Goal: Task Accomplishment & Management: Manage account settings

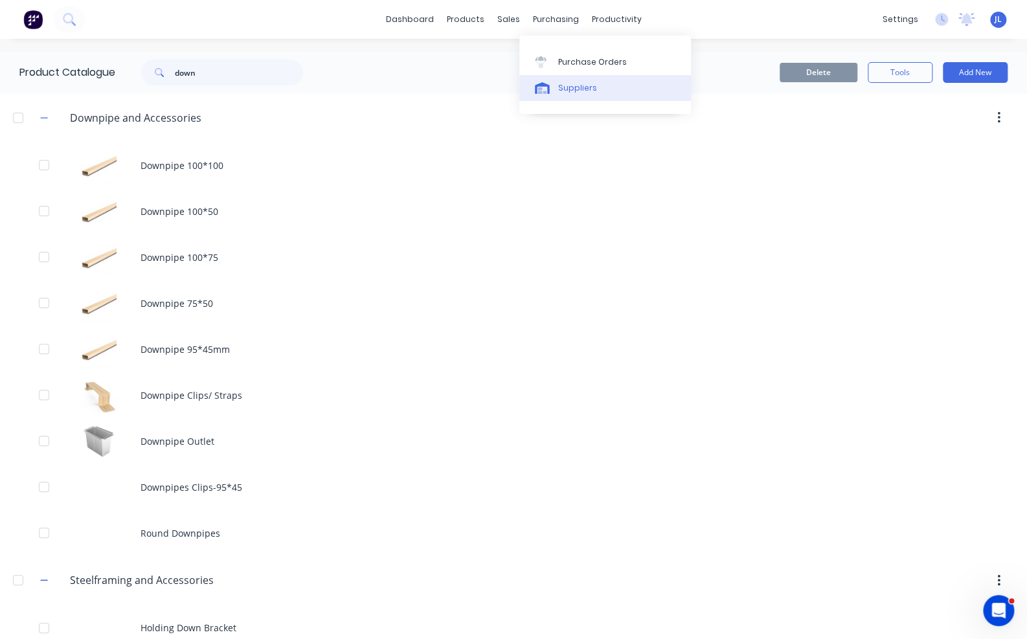
click at [576, 85] on div "Suppliers" at bounding box center [577, 88] width 39 height 12
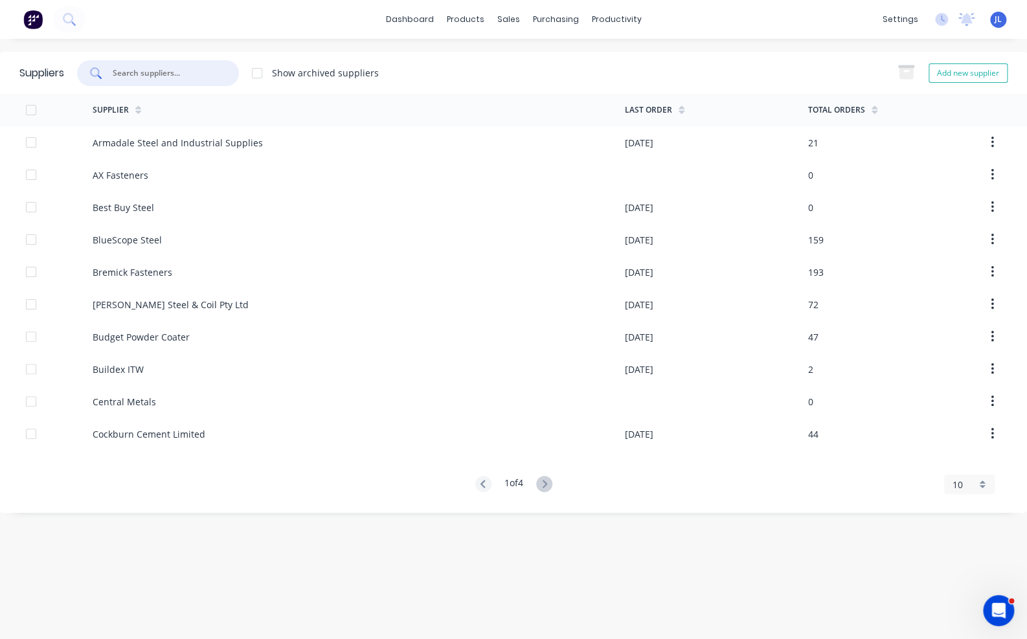
click at [205, 67] on input "text" at bounding box center [165, 73] width 108 height 13
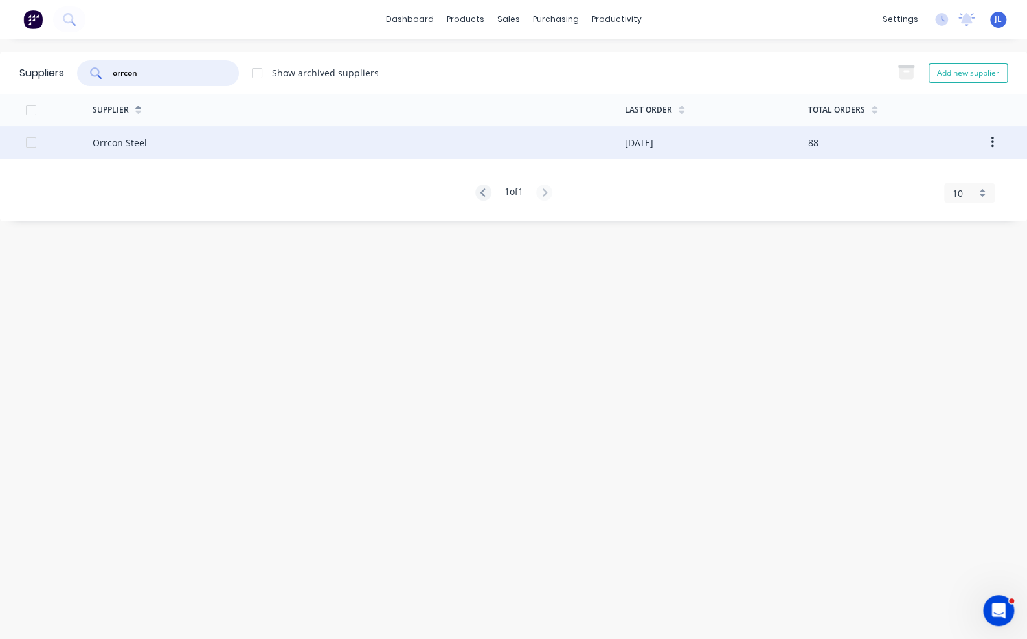
type input "orrcon"
click at [168, 137] on div "Orrcon Steel" at bounding box center [359, 142] width 532 height 32
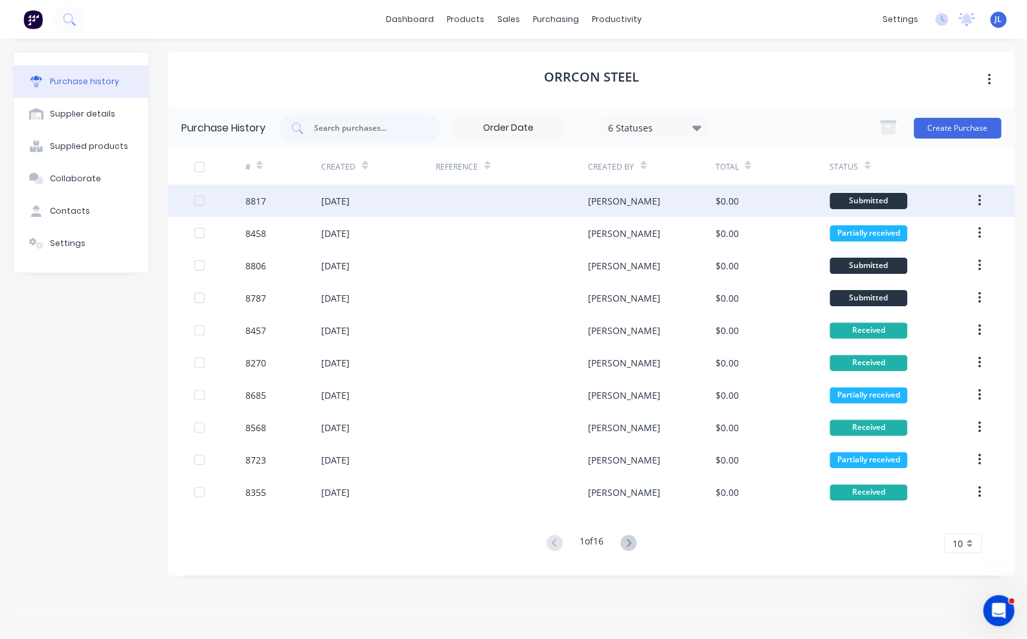
click at [482, 195] on div at bounding box center [512, 201] width 152 height 32
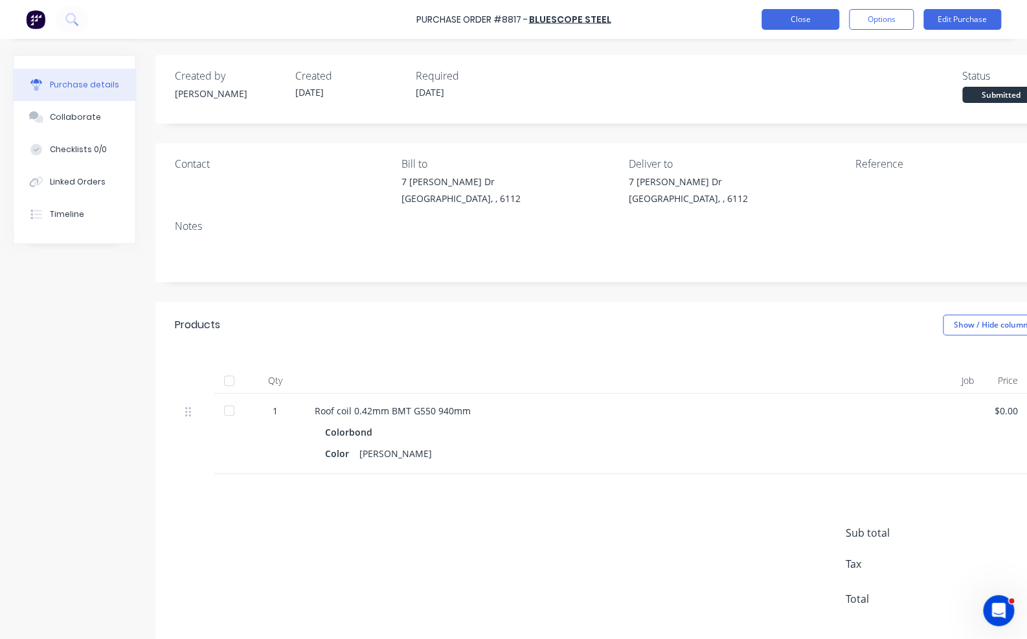
click at [814, 17] on button "Close" at bounding box center [801, 19] width 78 height 21
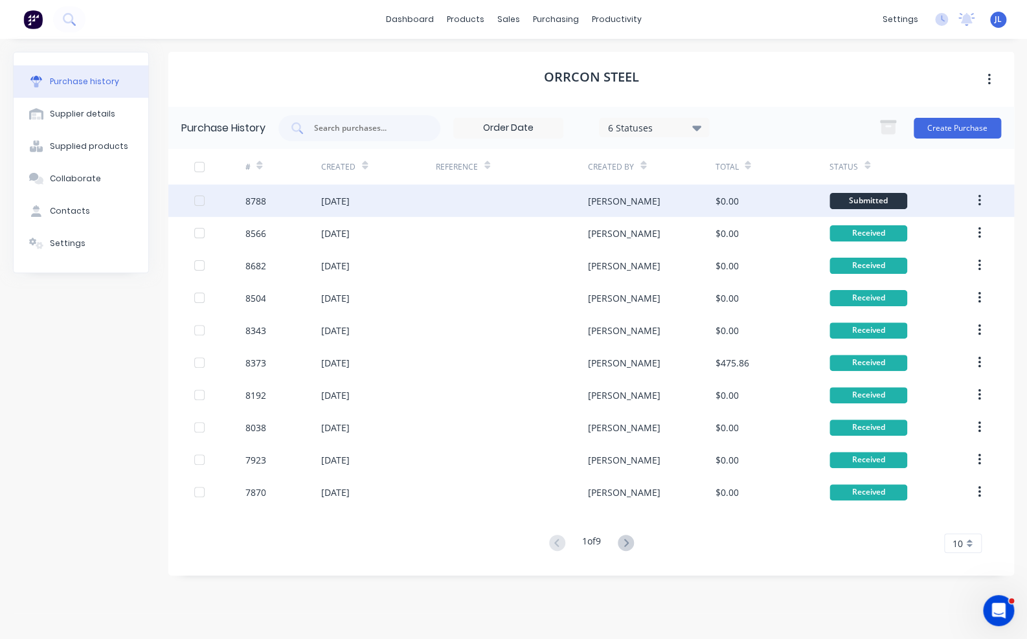
click at [558, 196] on div at bounding box center [512, 201] width 152 height 32
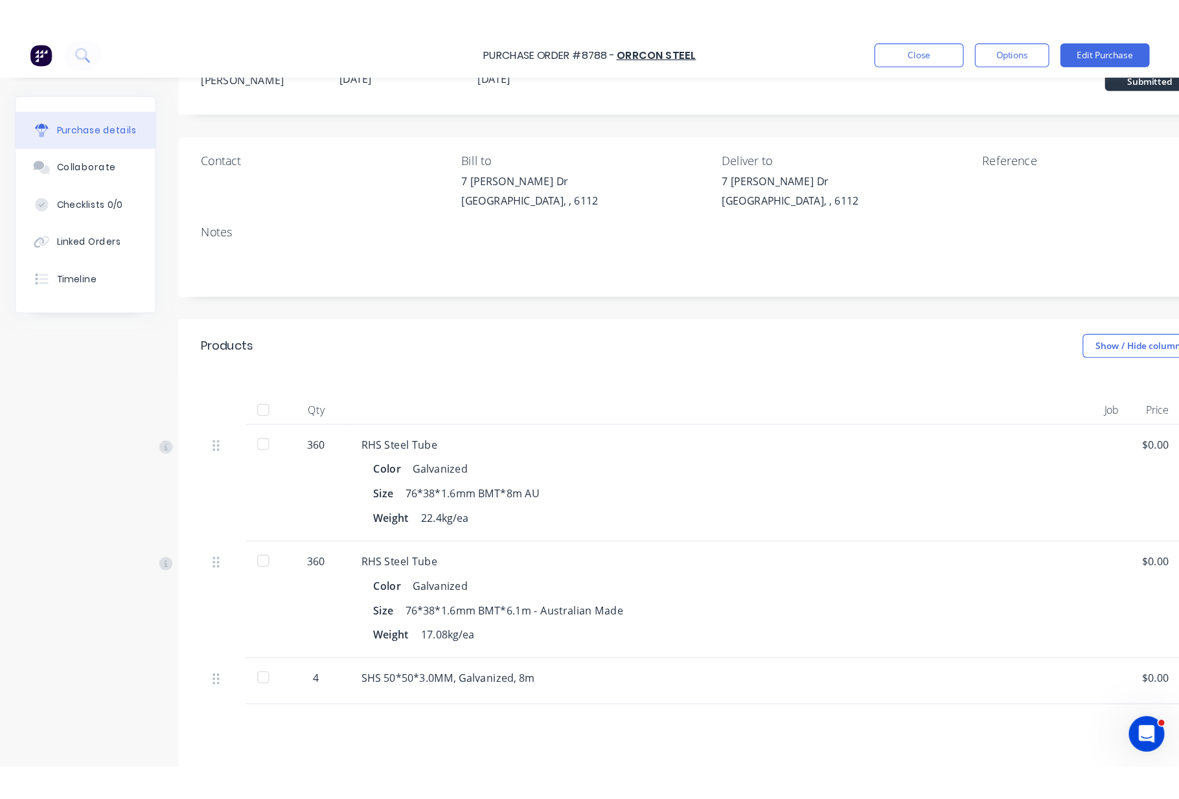
scroll to position [192, 0]
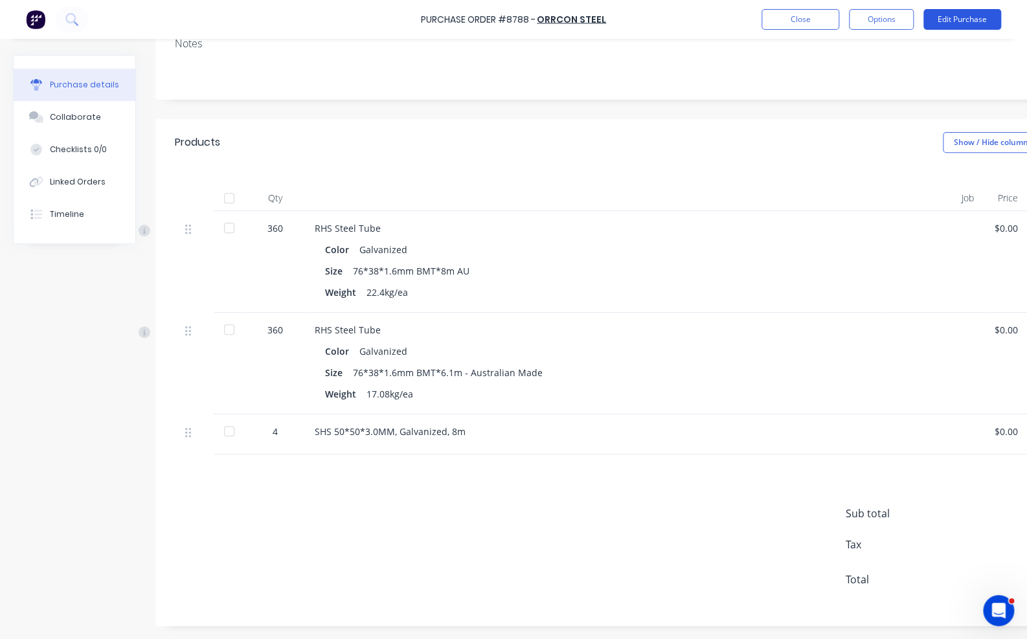
click at [985, 17] on button "Edit Purchase" at bounding box center [963, 19] width 78 height 21
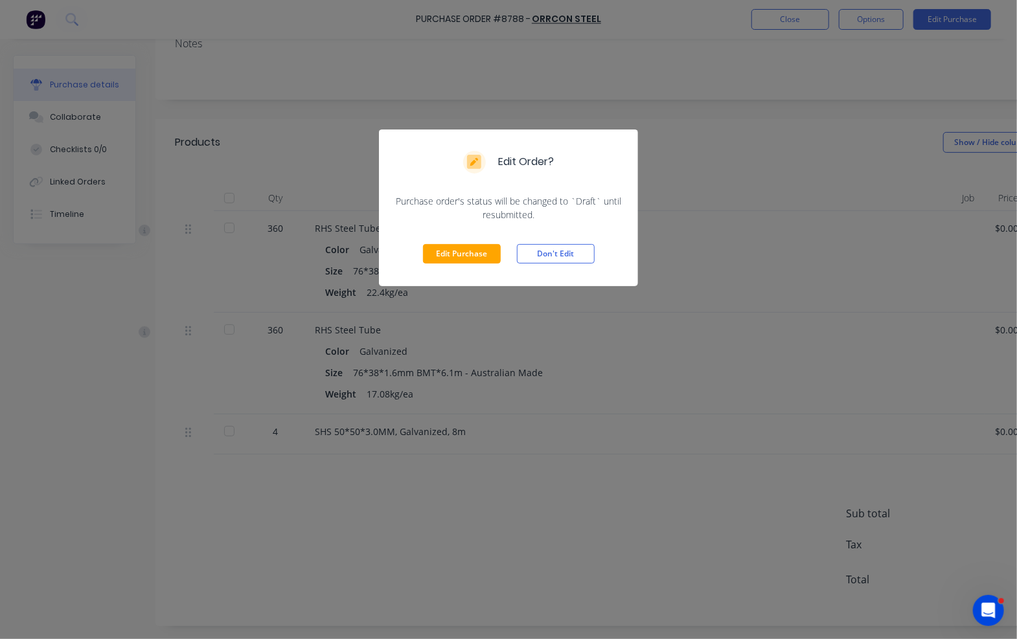
click at [440, 266] on div "Edit Purchase Don't Edit" at bounding box center [508, 254] width 259 height 65
click at [449, 255] on button "Edit Purchase" at bounding box center [462, 253] width 78 height 19
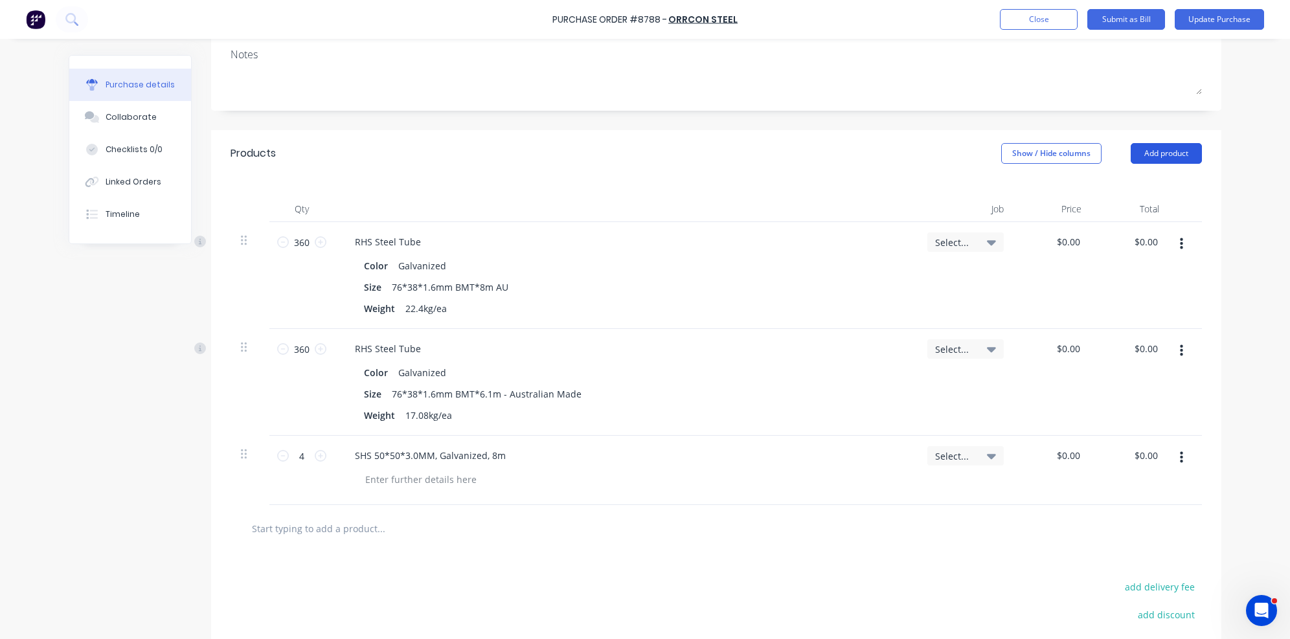
click at [1027, 155] on button "Add product" at bounding box center [1166, 153] width 71 height 21
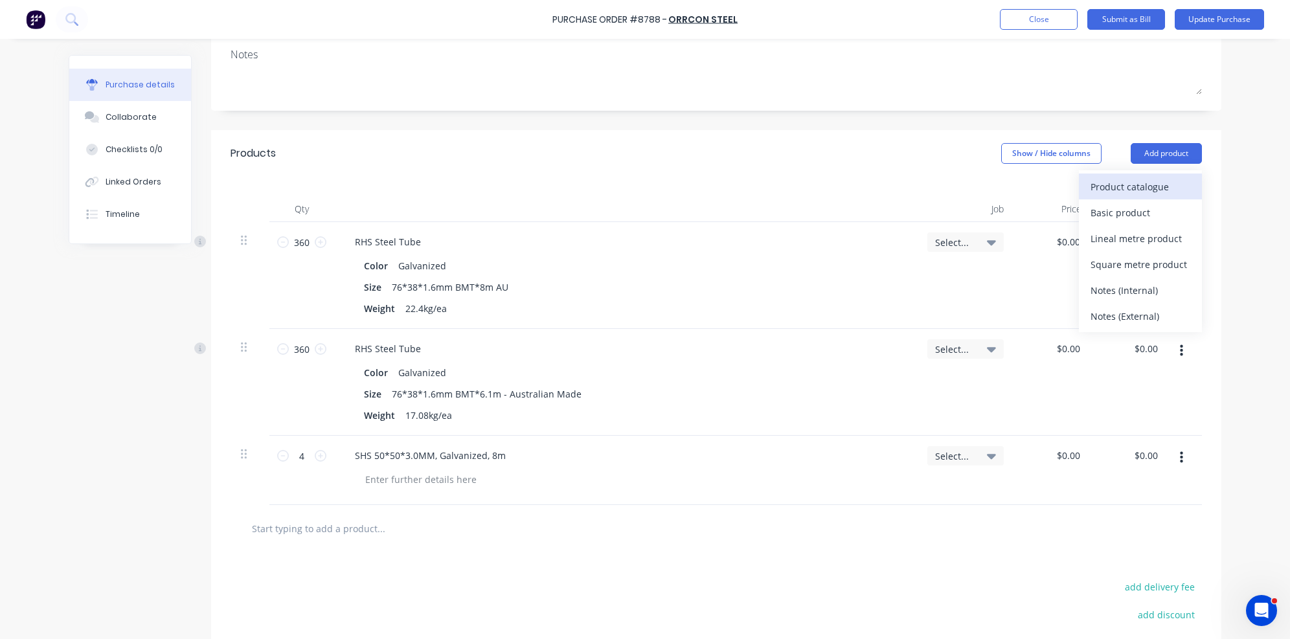
click at [1027, 182] on div "Product catalogue" at bounding box center [1141, 186] width 100 height 19
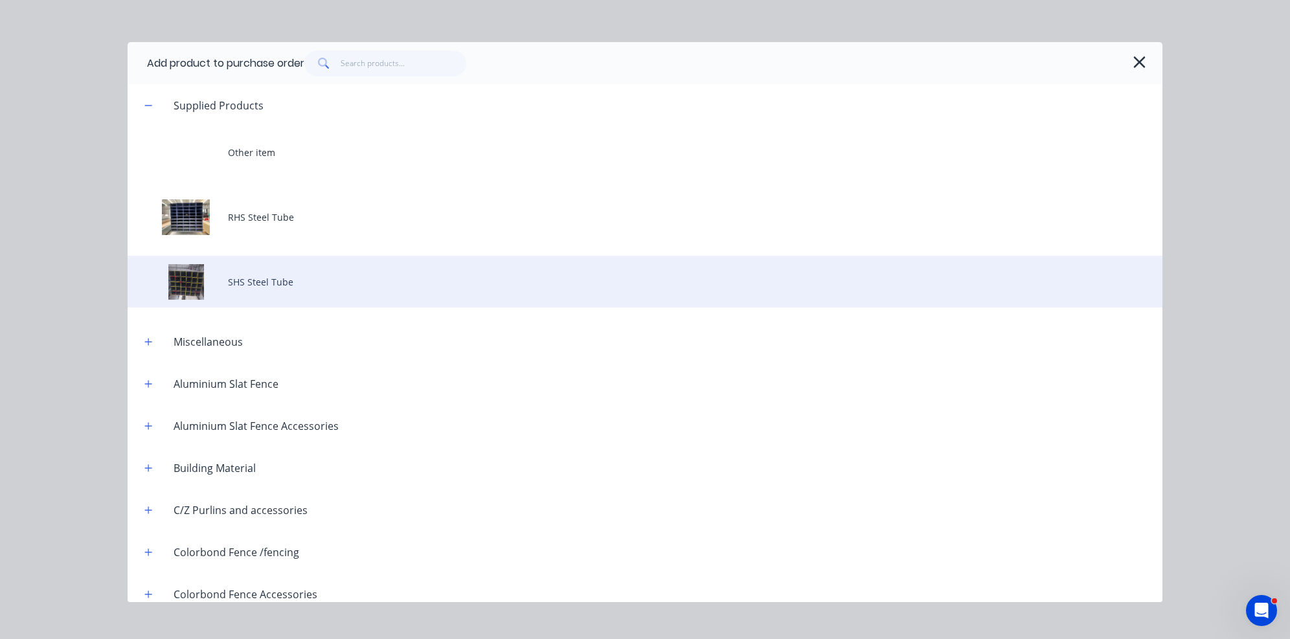
click at [280, 277] on div "SHS Steel Tube" at bounding box center [645, 282] width 1035 height 52
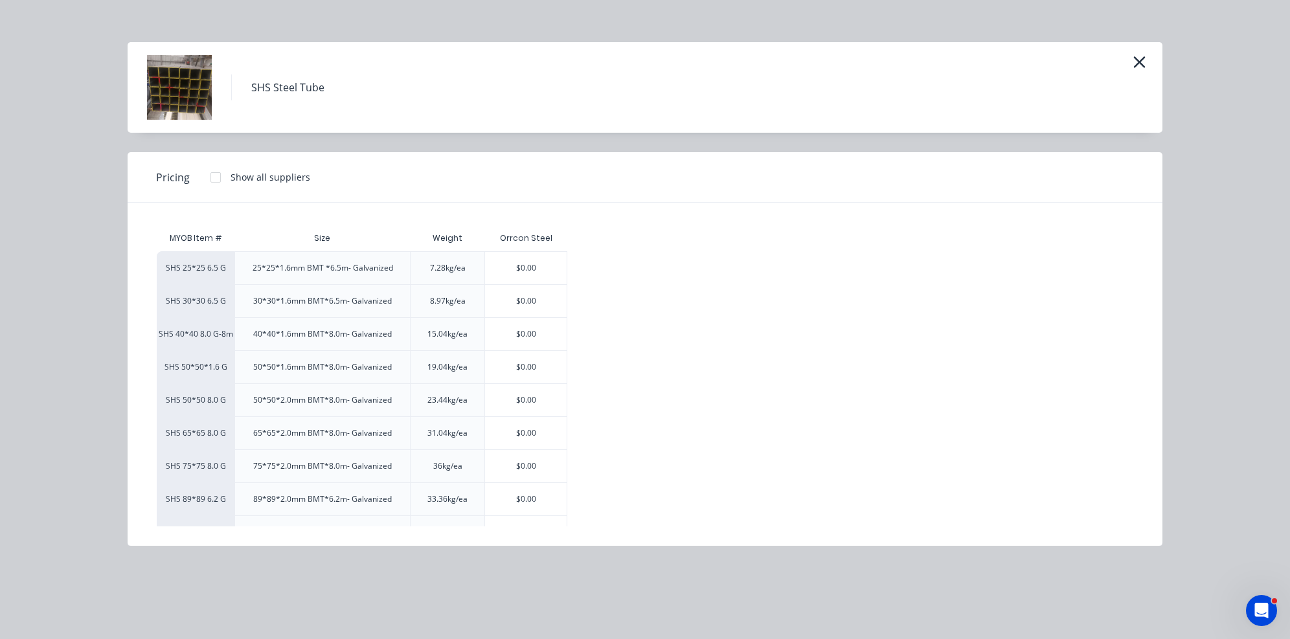
click at [427, 41] on div "SHS Steel Tube Pricing Show all suppliers MYOB Item # Size Weight Orrcon Steel …" at bounding box center [645, 319] width 1290 height 639
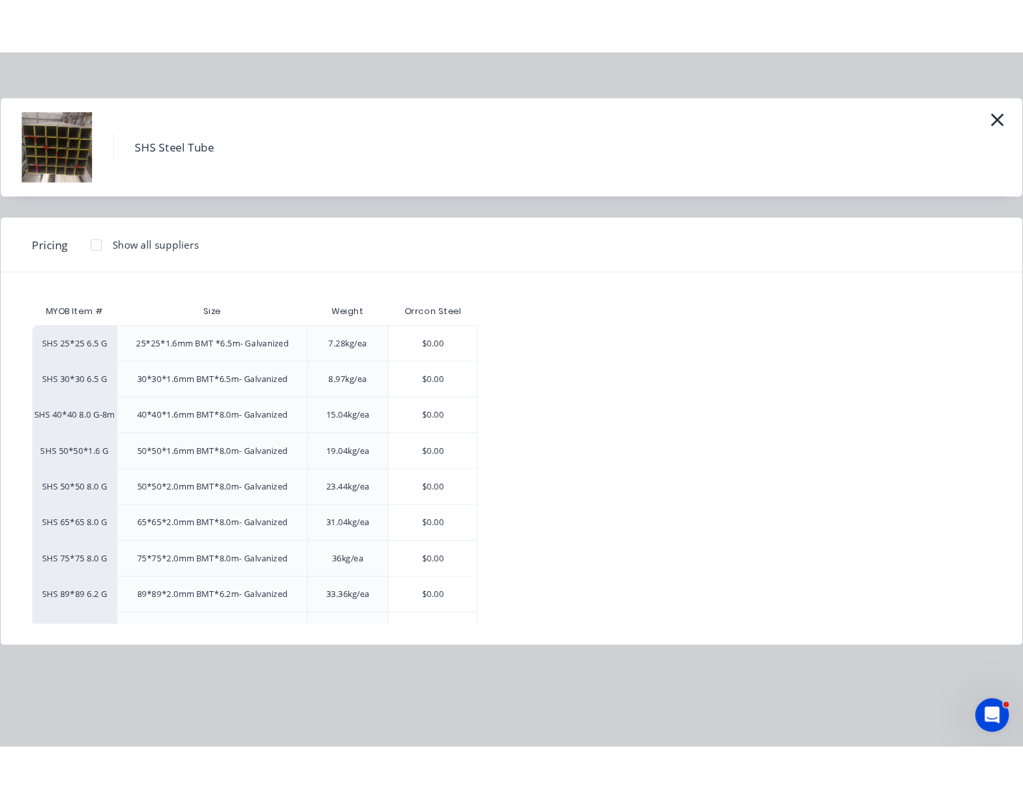
scroll to position [171, 0]
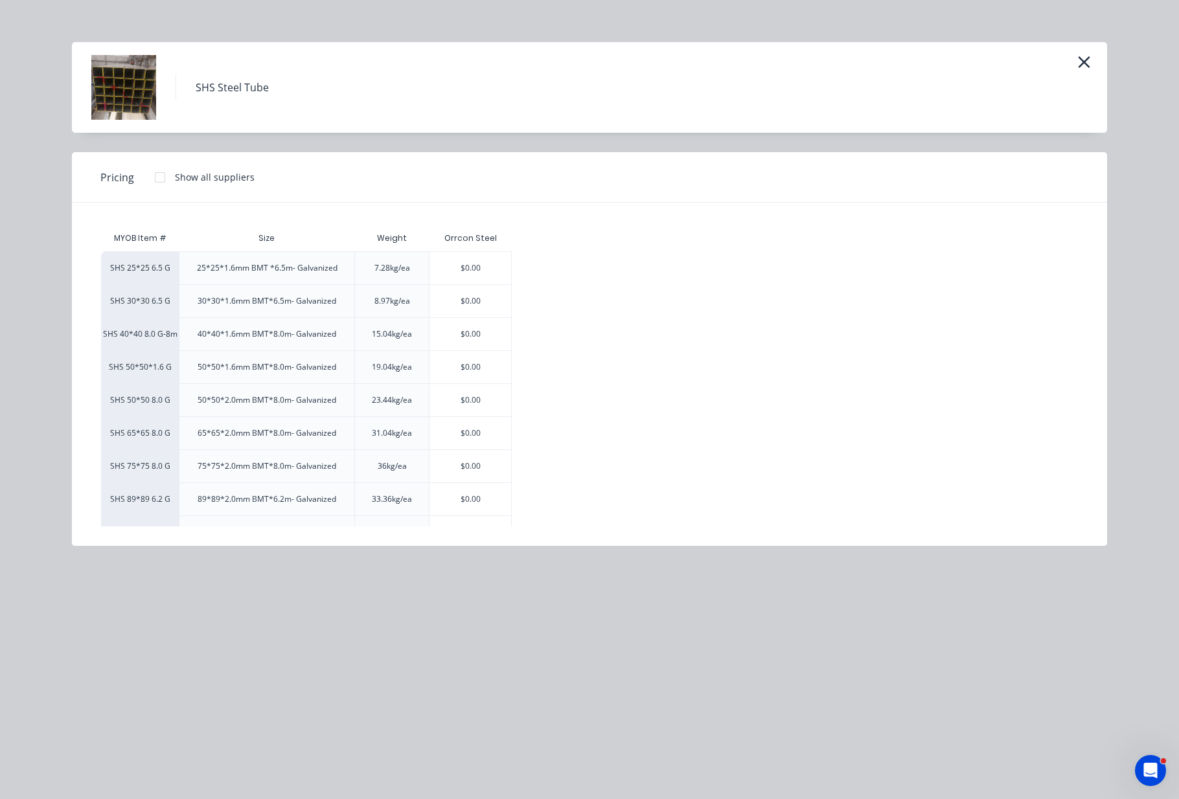
click at [17, 420] on div "SHS Steel Tube Pricing Show all suppliers MYOB Item # Size Weight Orrcon Steel …" at bounding box center [589, 399] width 1179 height 799
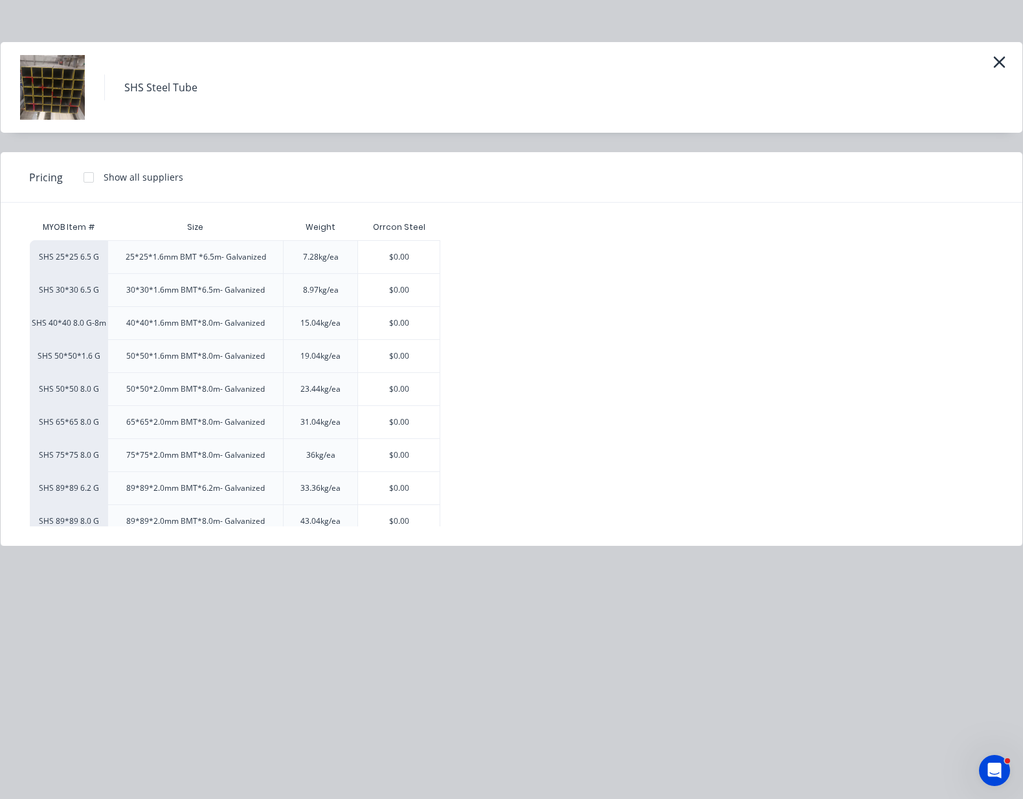
scroll to position [0, 0]
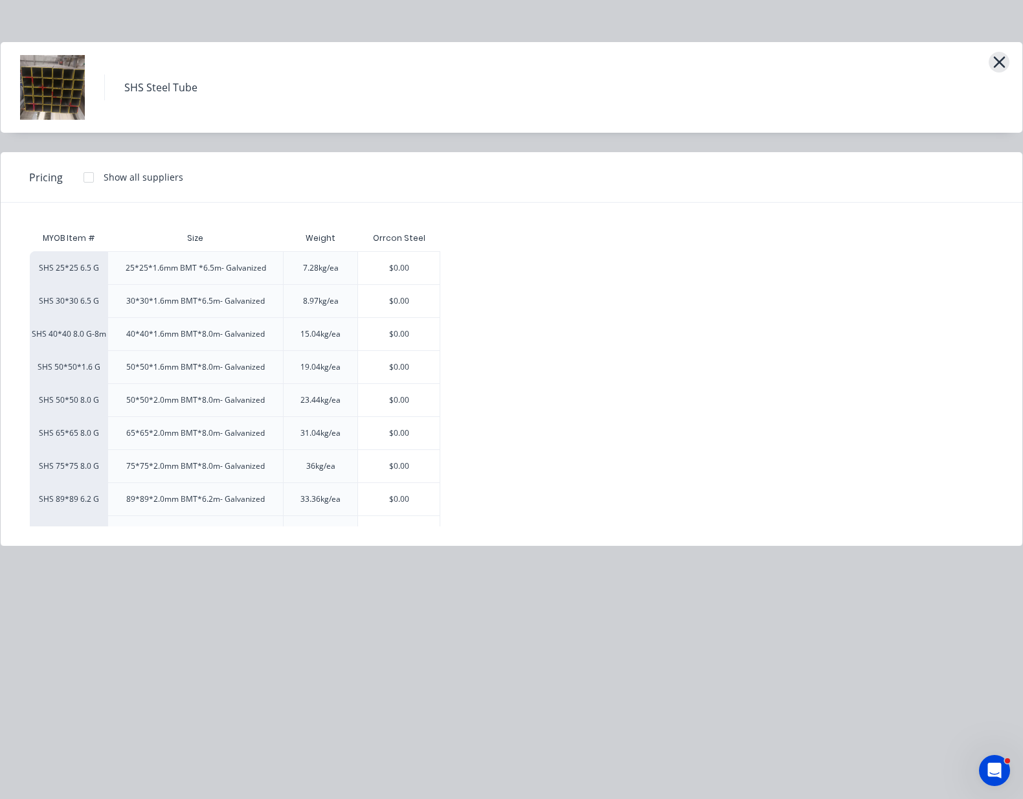
click at [1003, 62] on icon "button" at bounding box center [1000, 62] width 14 height 18
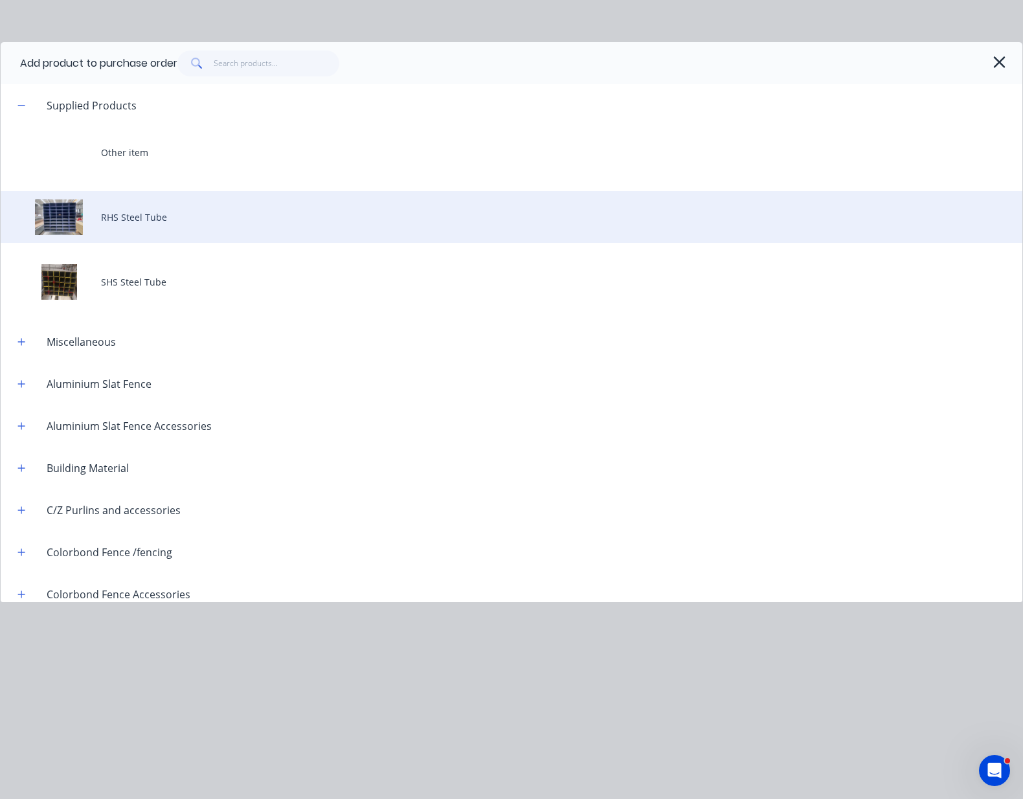
click at [183, 215] on div "RHS Steel Tube" at bounding box center [512, 217] width 1022 height 52
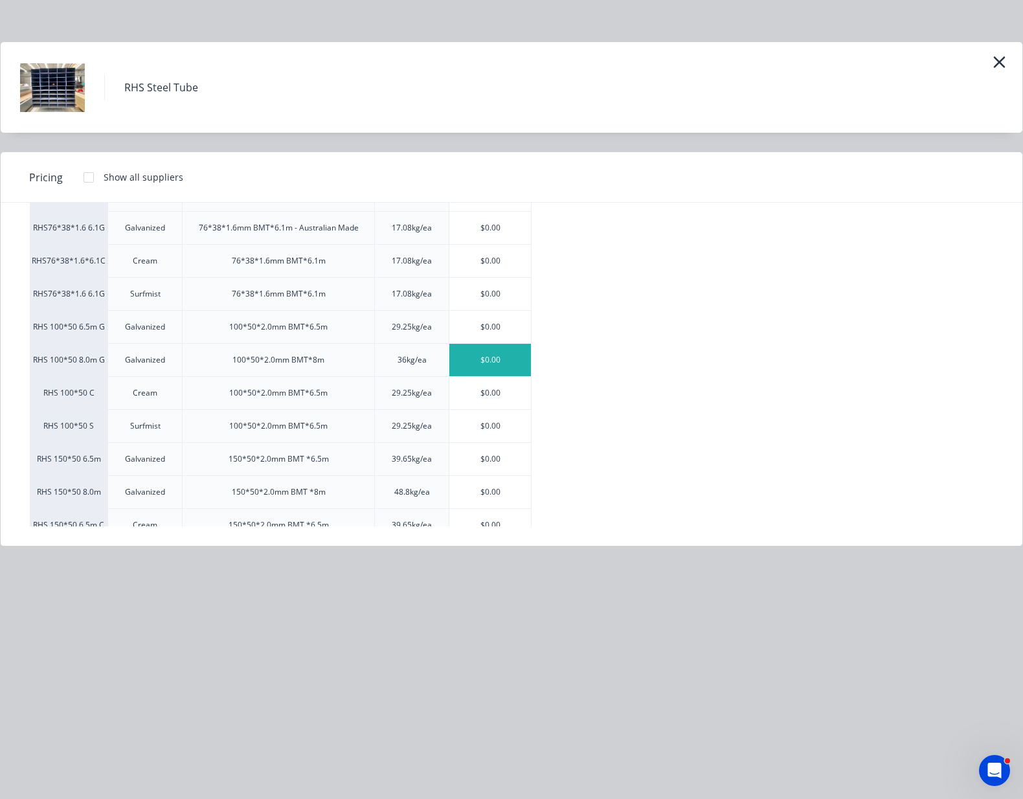
scroll to position [81, 0]
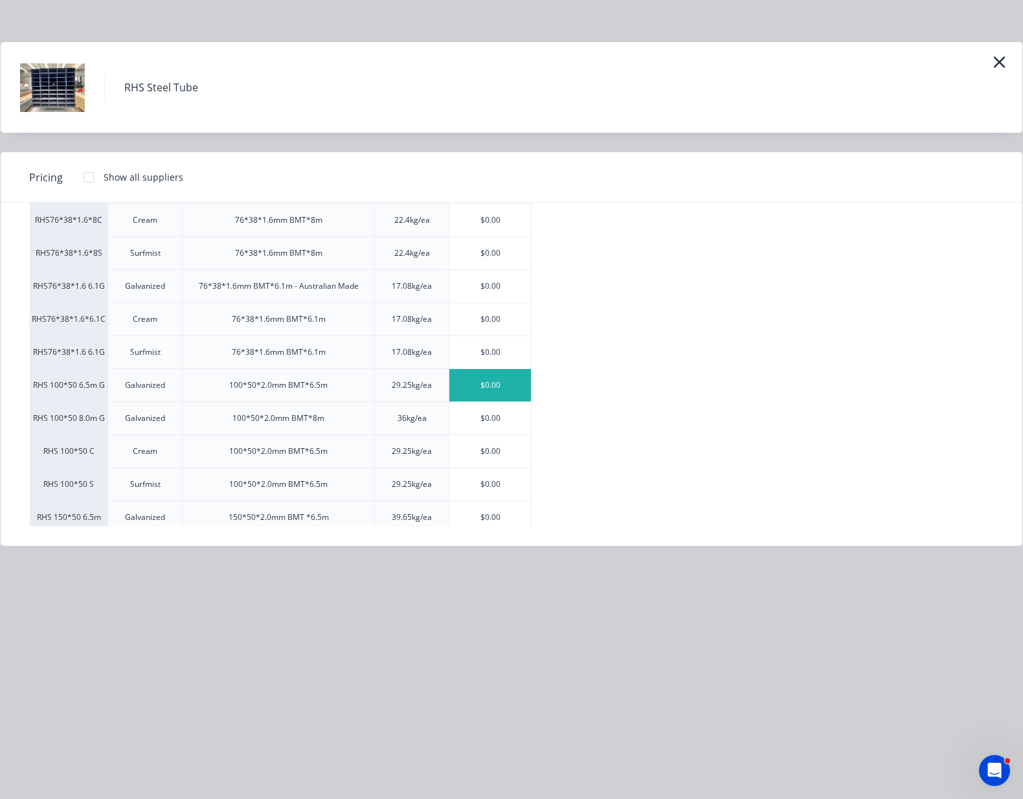
click at [494, 383] on div "$0.00" at bounding box center [491, 385] width 82 height 32
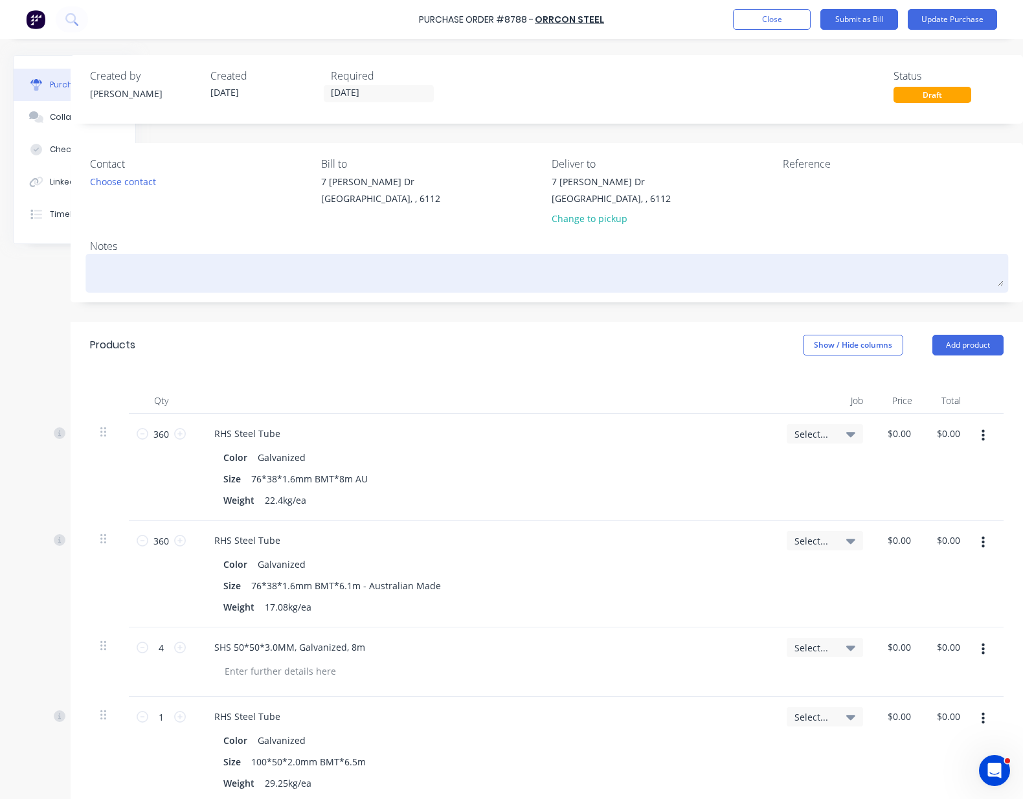
scroll to position [0, 97]
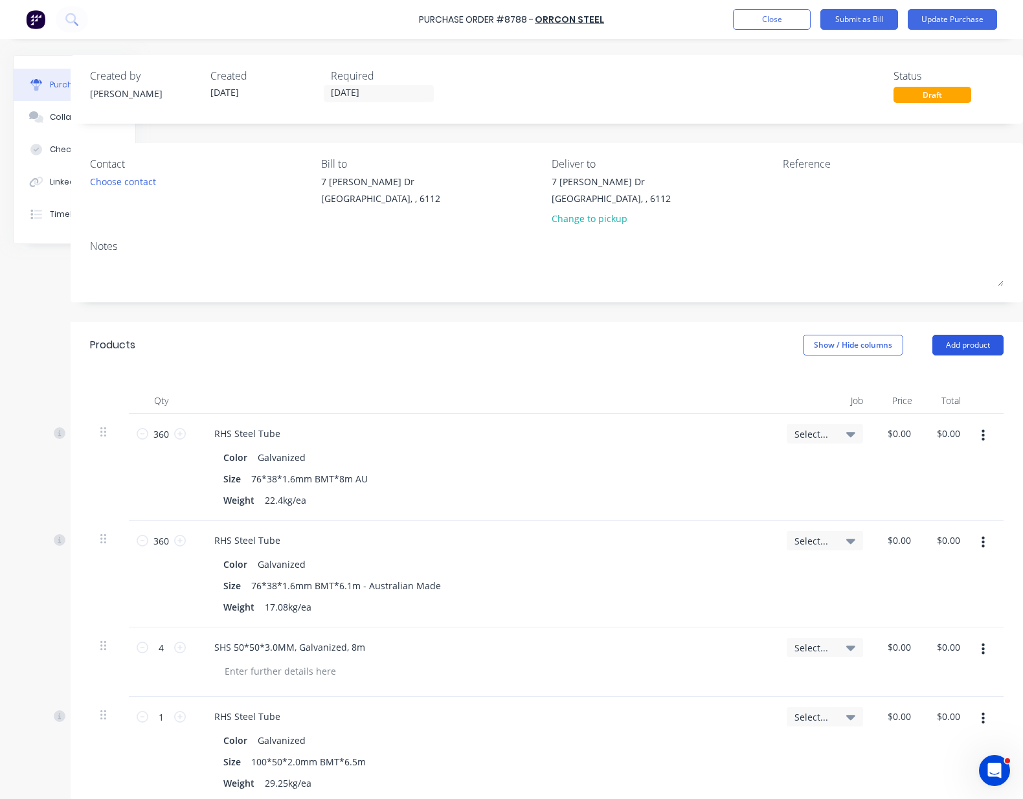
click at [961, 346] on button "Add product" at bounding box center [968, 345] width 71 height 21
click at [920, 384] on div "Product catalogue" at bounding box center [943, 378] width 100 height 19
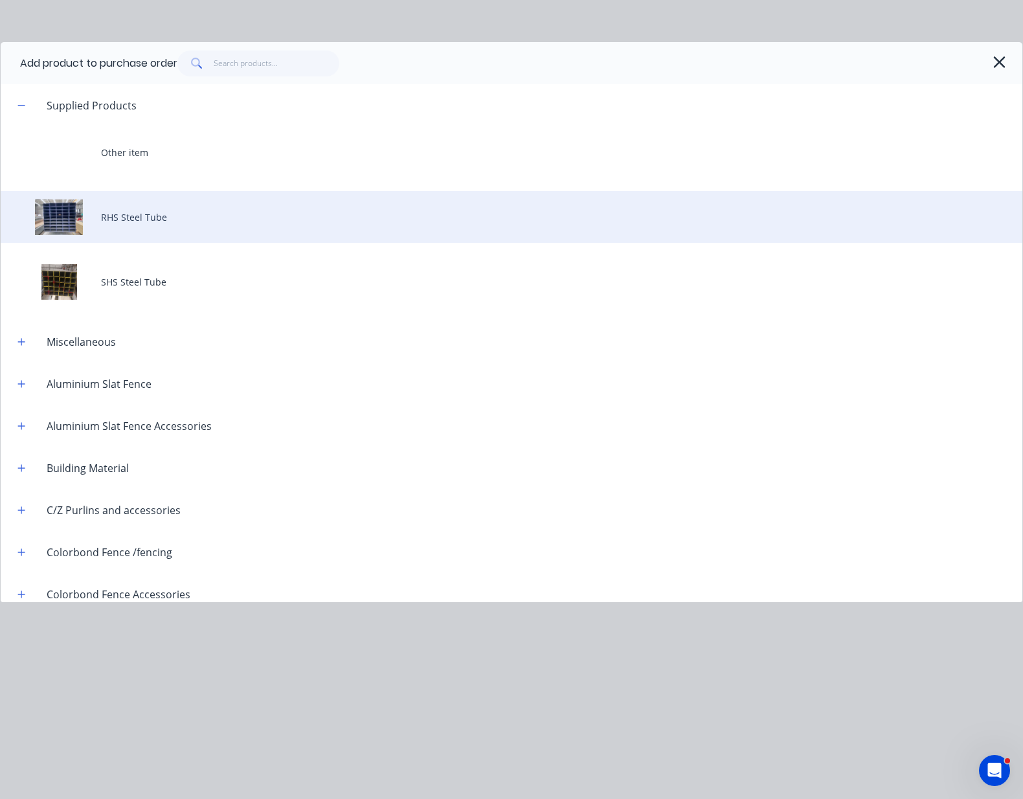
click at [171, 209] on div "RHS Steel Tube" at bounding box center [512, 217] width 1022 height 52
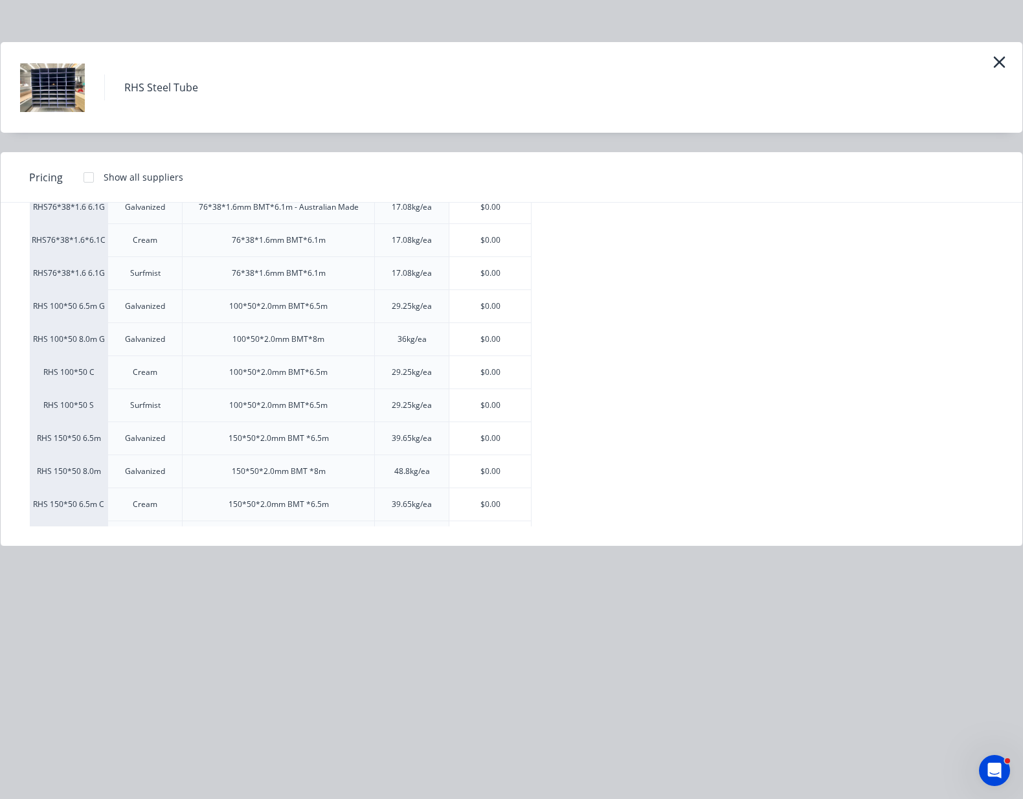
scroll to position [162, 0]
click at [498, 335] on div "$0.00" at bounding box center [491, 337] width 82 height 32
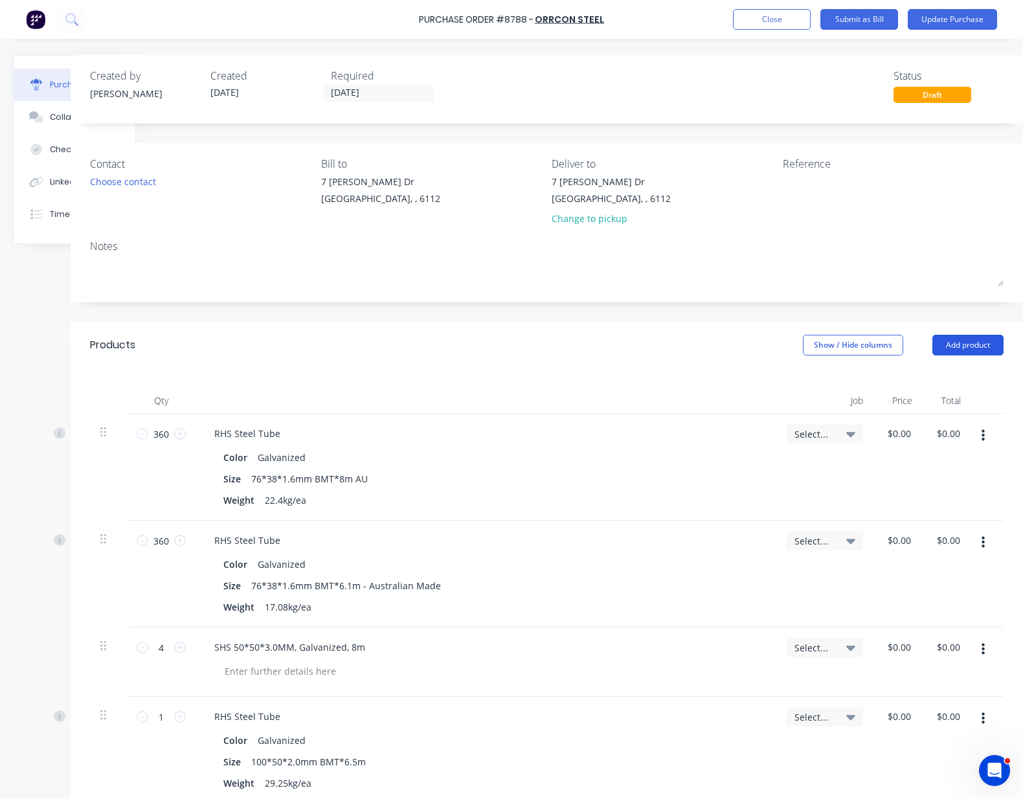
click at [954, 343] on button "Add product" at bounding box center [968, 345] width 71 height 21
click at [950, 378] on div "Product catalogue" at bounding box center [943, 378] width 100 height 19
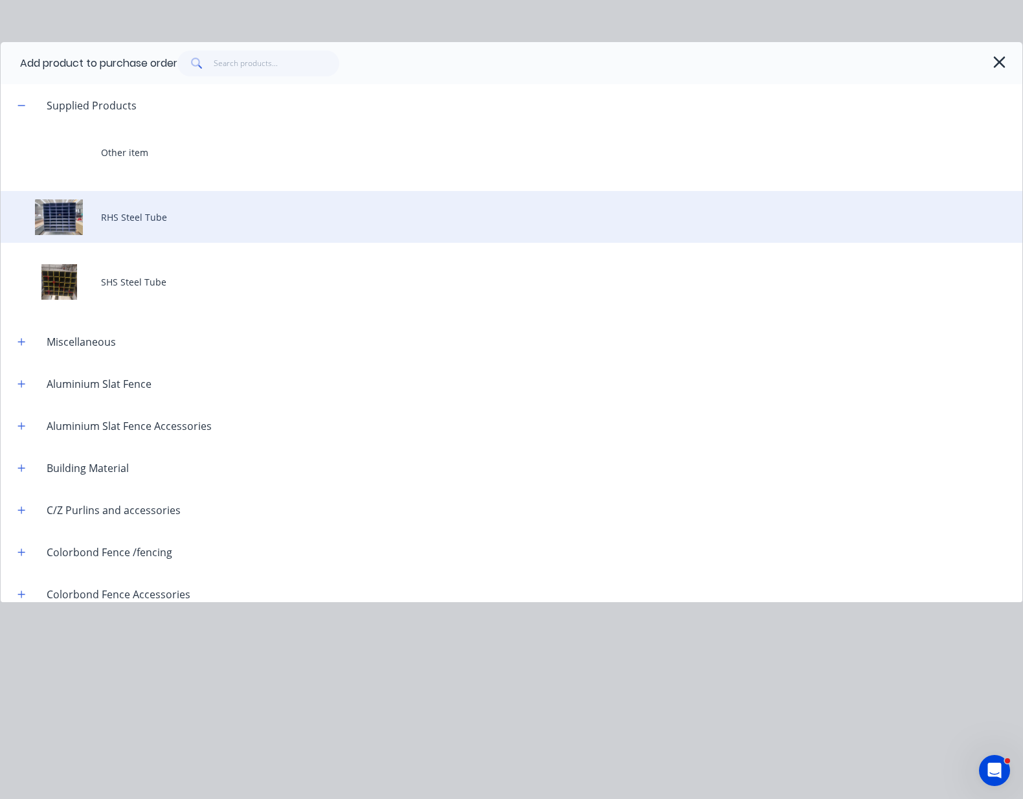
click at [165, 222] on div "RHS Steel Tube" at bounding box center [512, 217] width 1022 height 52
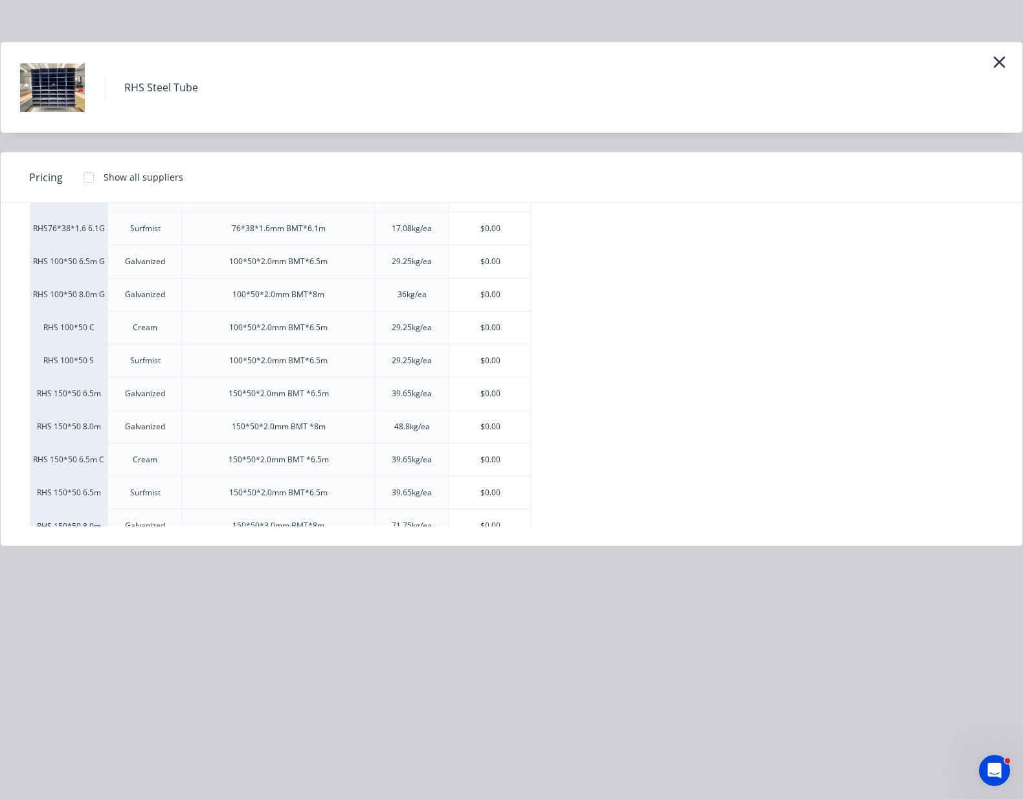
scroll to position [221, 0]
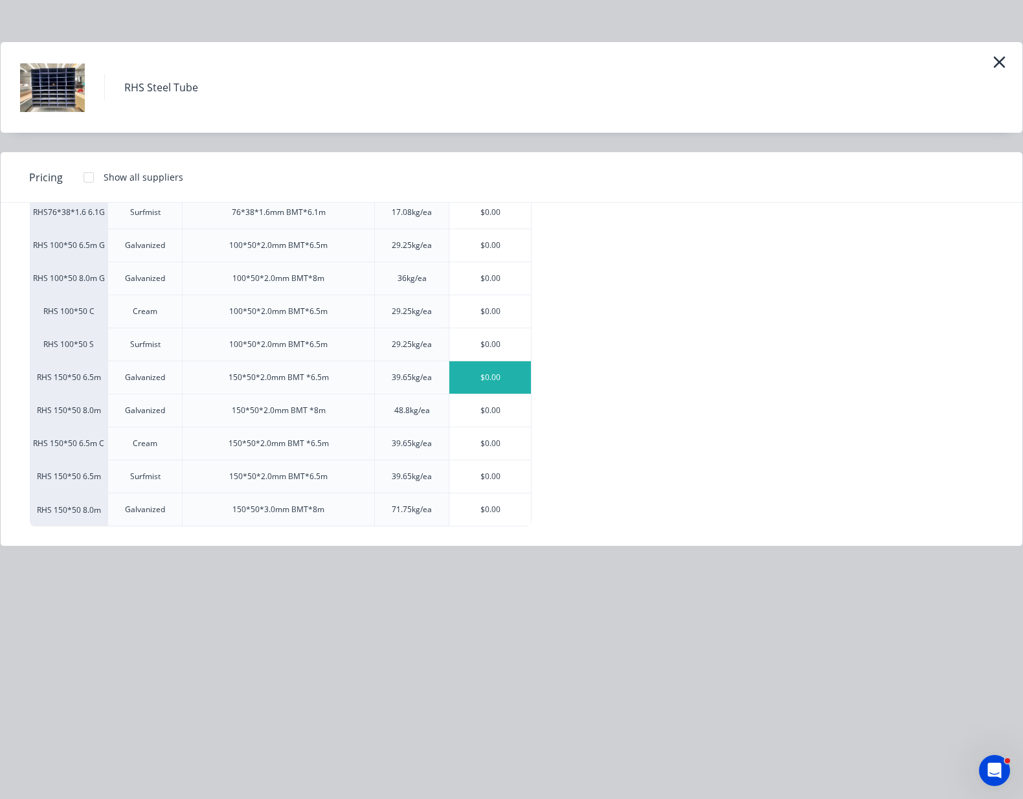
click at [464, 374] on div "$0.00" at bounding box center [491, 377] width 82 height 32
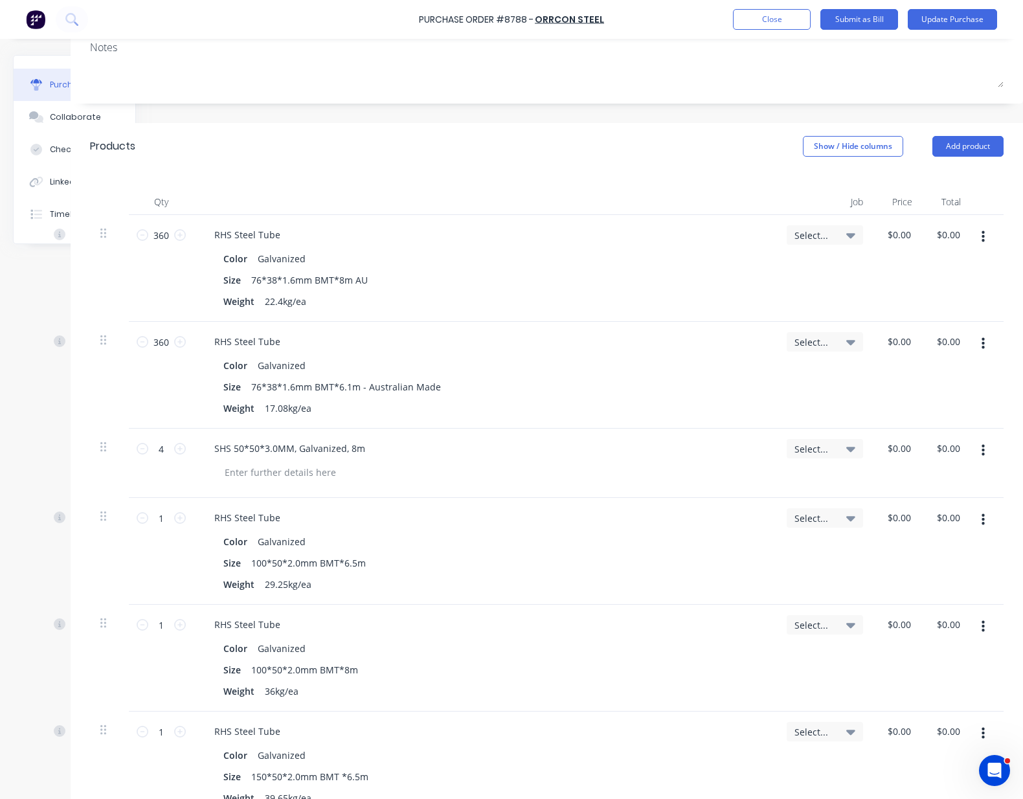
scroll to position [324, 97]
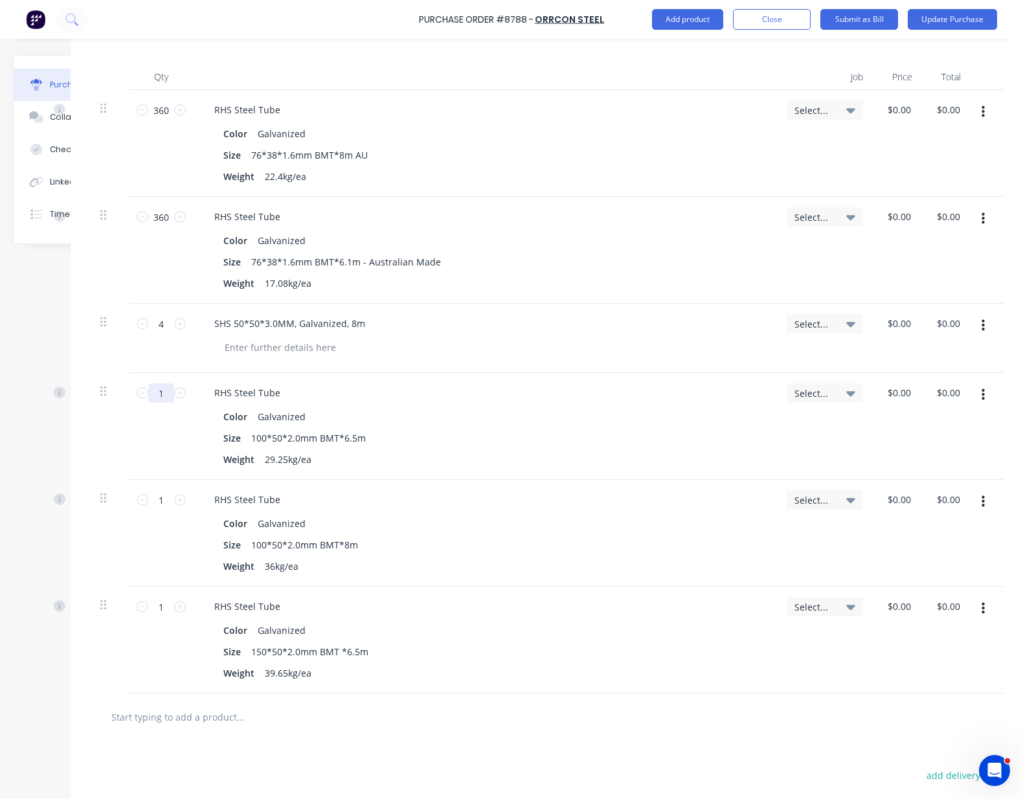
click at [152, 391] on input "1" at bounding box center [161, 392] width 26 height 19
type input "32"
click at [174, 503] on icon at bounding box center [180, 500] width 12 height 12
click at [154, 501] on input "2" at bounding box center [161, 499] width 26 height 19
type input "32"
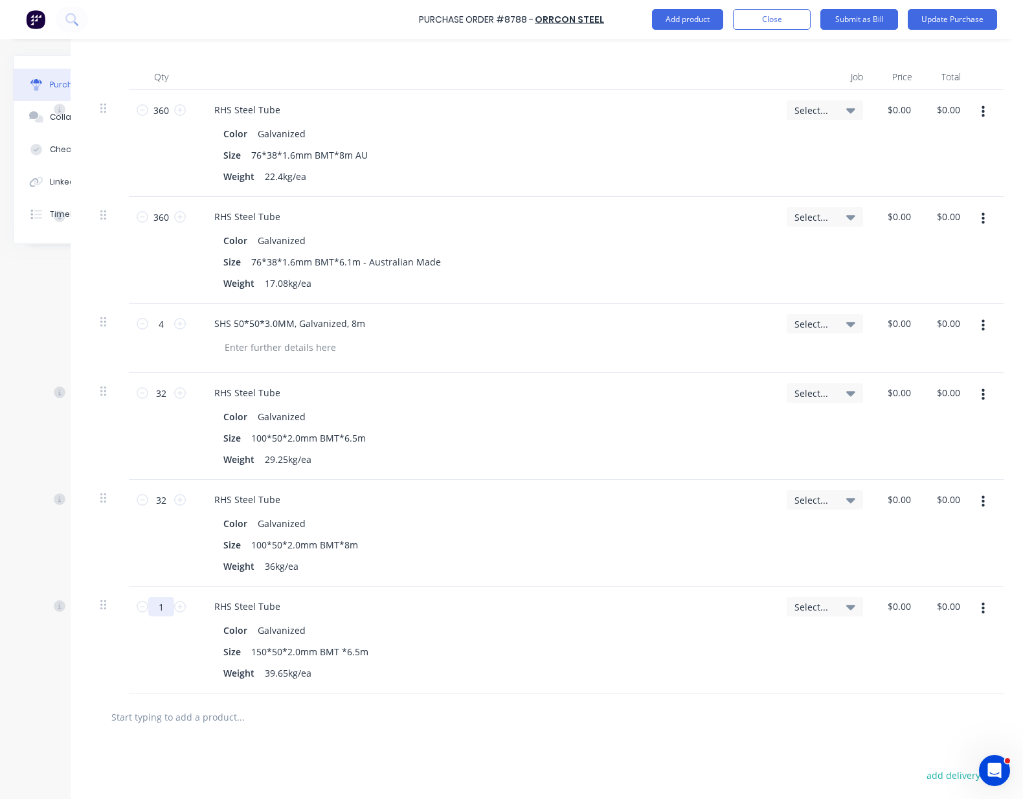
click at [148, 609] on input "1" at bounding box center [161, 606] width 26 height 19
click at [158, 605] on input "1" at bounding box center [161, 606] width 26 height 19
type input "21"
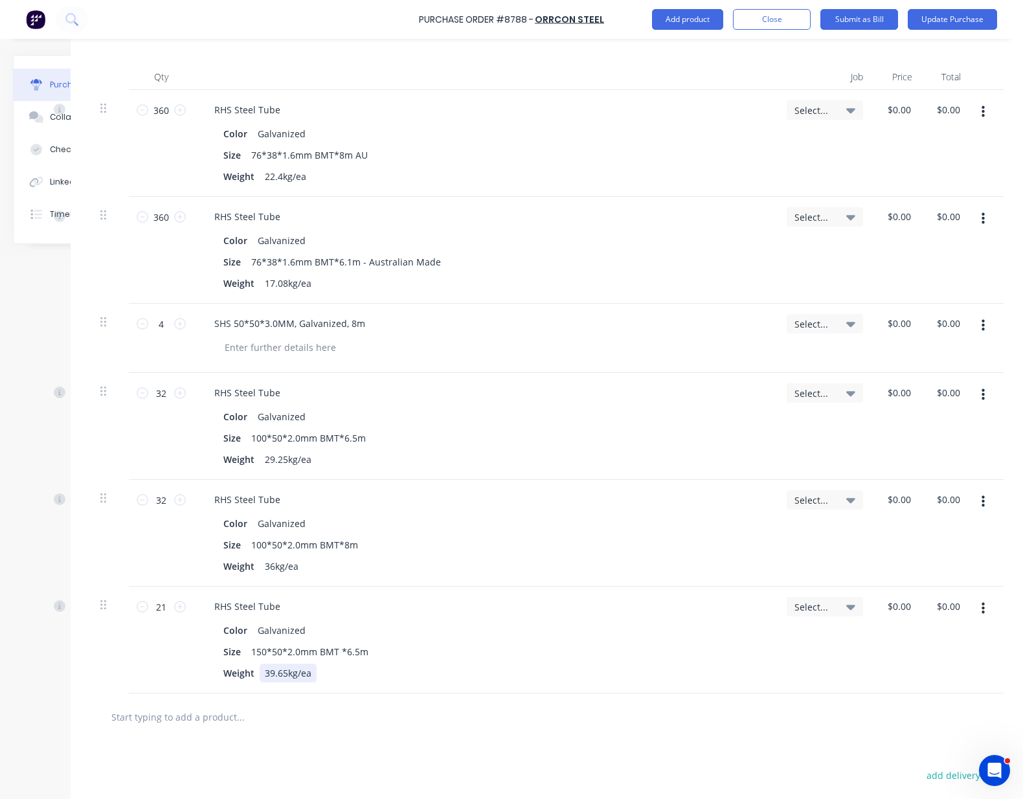
click at [394, 639] on div "Weight 39.65kg/ea" at bounding box center [482, 673] width 529 height 19
click at [407, 639] on div "Weight 39.65kg/ea" at bounding box center [482, 673] width 529 height 19
click at [687, 19] on button "Add product" at bounding box center [687, 19] width 71 height 21
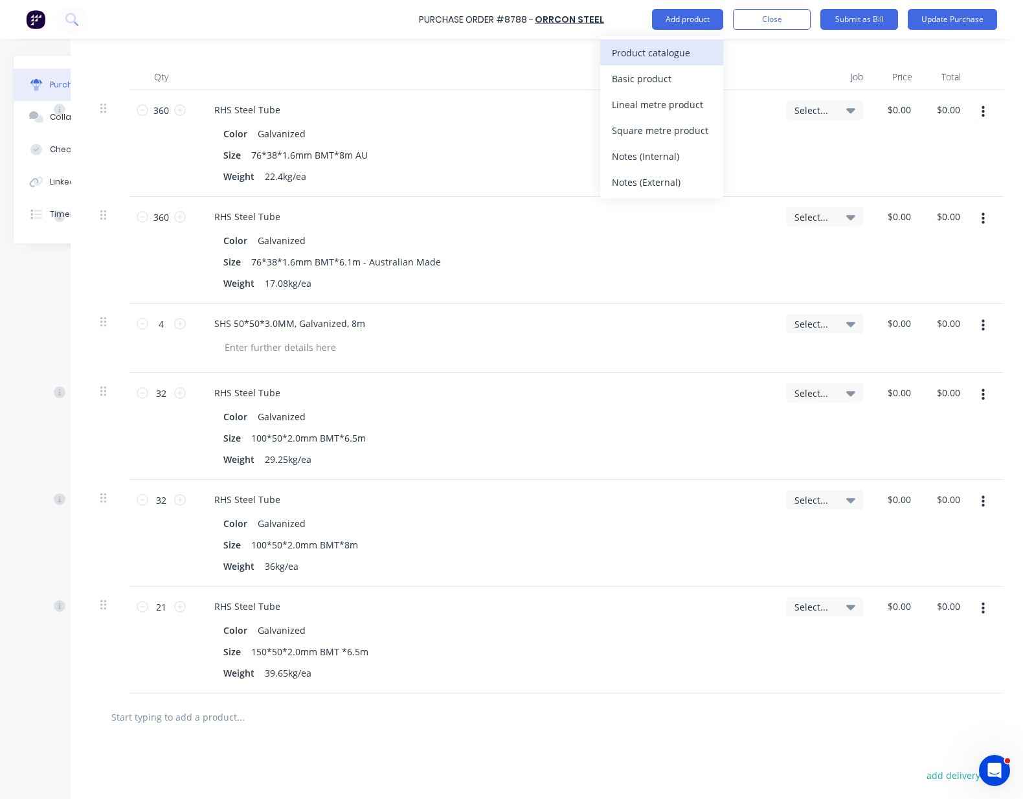
click at [682, 58] on div "Product catalogue" at bounding box center [662, 52] width 100 height 19
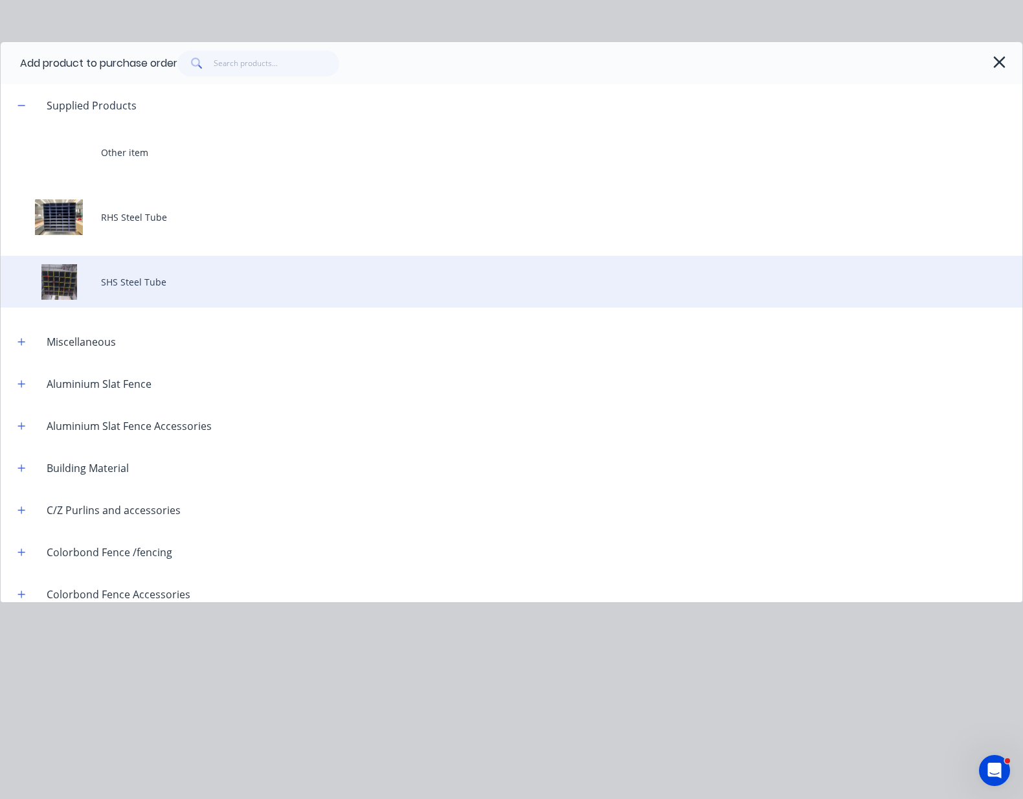
drag, startPoint x: 143, startPoint y: 207, endPoint x: 193, endPoint y: 282, distance: 90.0
click at [200, 243] on div "Other item RHS Steel Tube SHS Steel Tube" at bounding box center [512, 216] width 1022 height 181
click at [149, 289] on div "SHS Steel Tube" at bounding box center [512, 282] width 1022 height 52
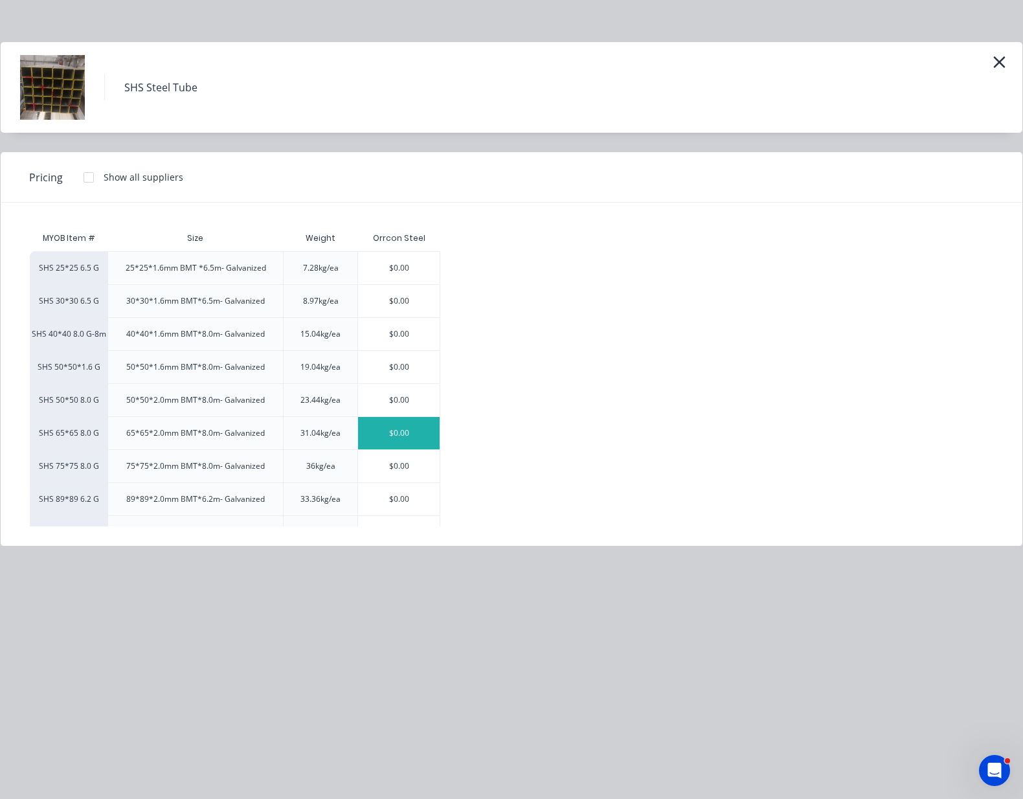
click at [400, 435] on div "$0.00" at bounding box center [399, 433] width 82 height 32
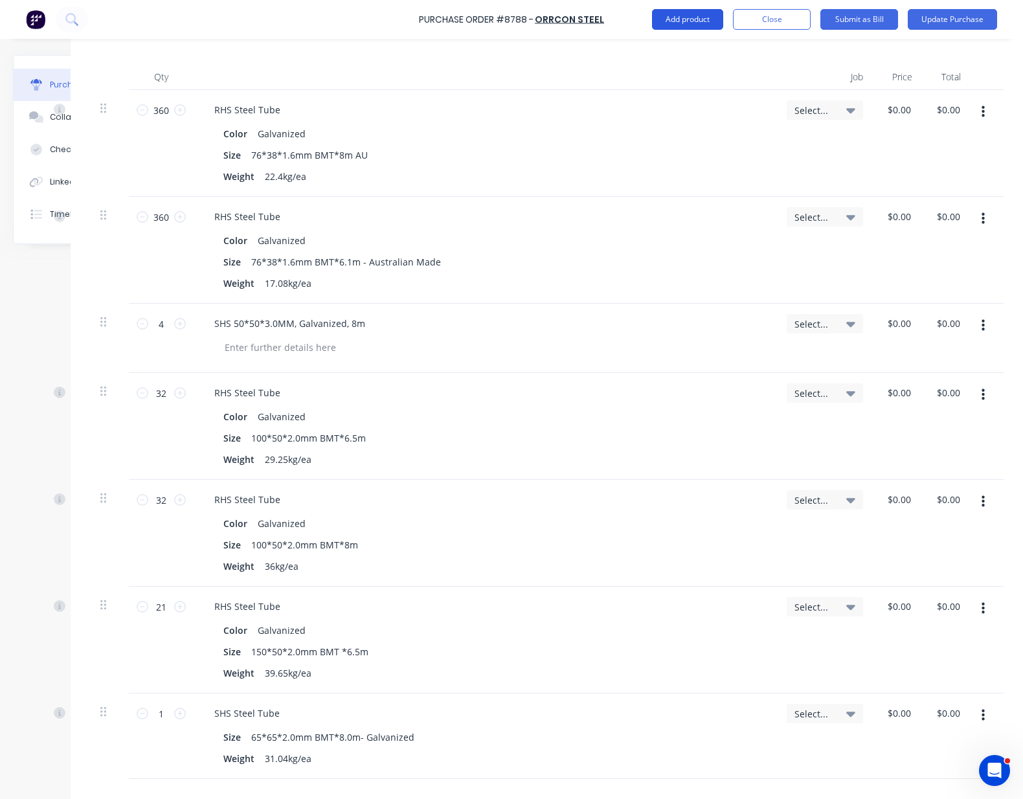
click at [687, 16] on button "Add product" at bounding box center [687, 19] width 71 height 21
click at [685, 58] on div "Product catalogue" at bounding box center [662, 52] width 100 height 19
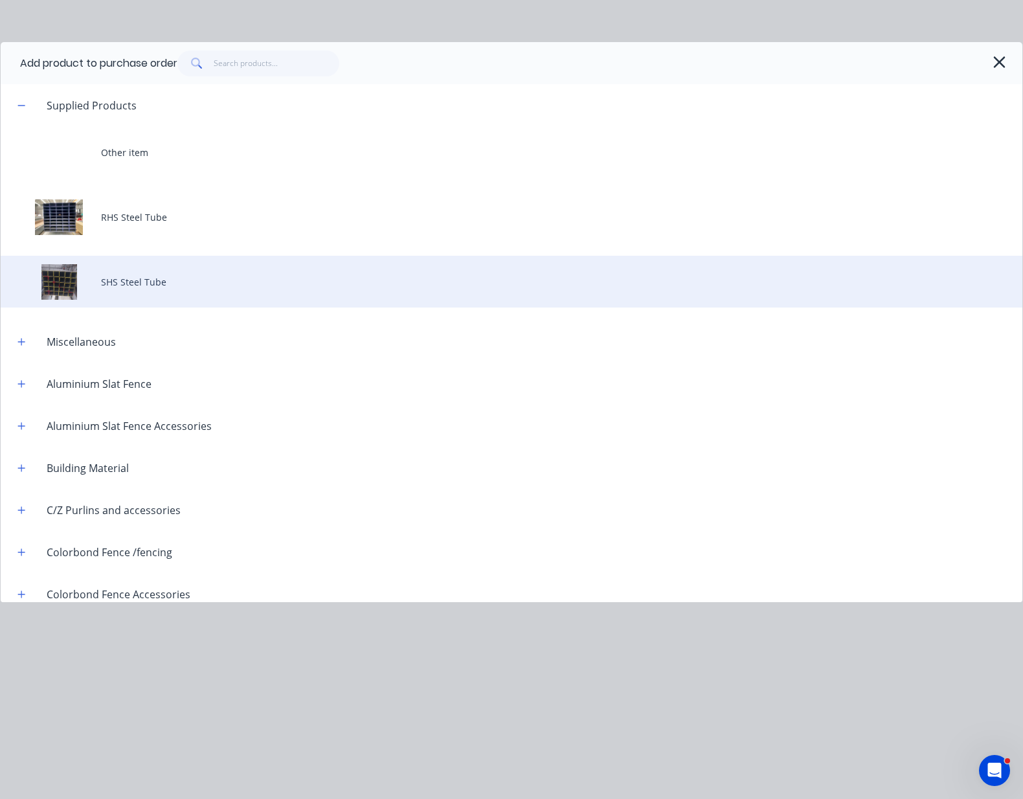
click at [146, 280] on div "SHS Steel Tube" at bounding box center [512, 282] width 1022 height 52
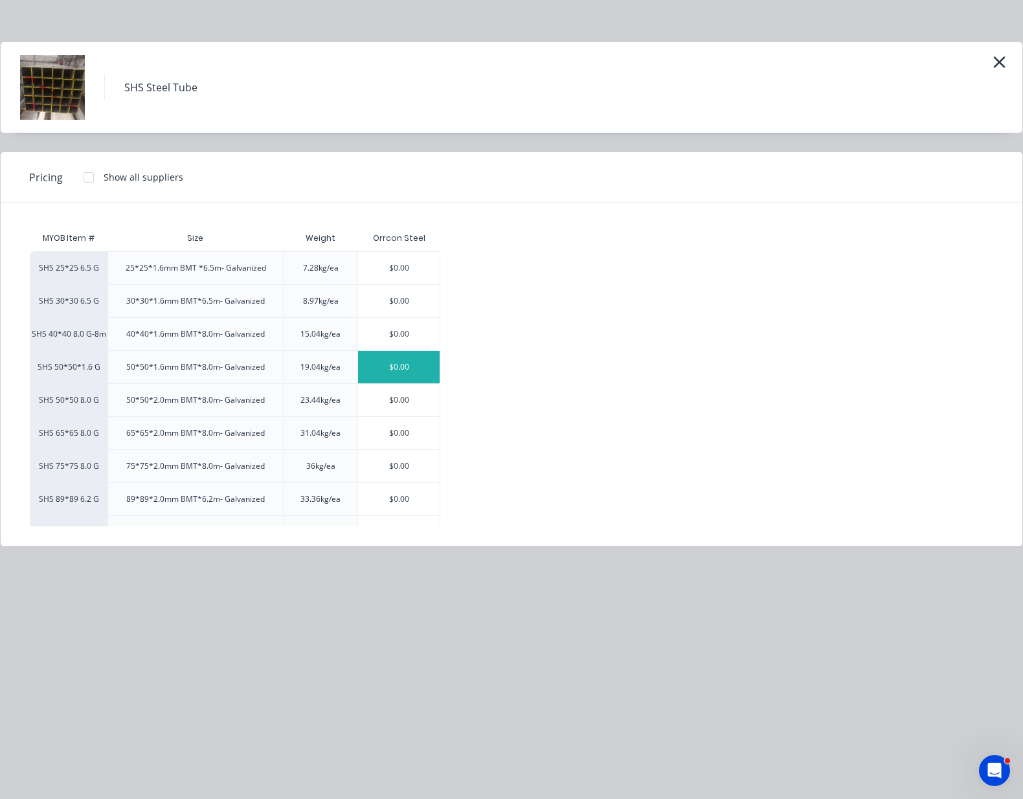
click at [431, 373] on div "$0.00" at bounding box center [399, 367] width 82 height 32
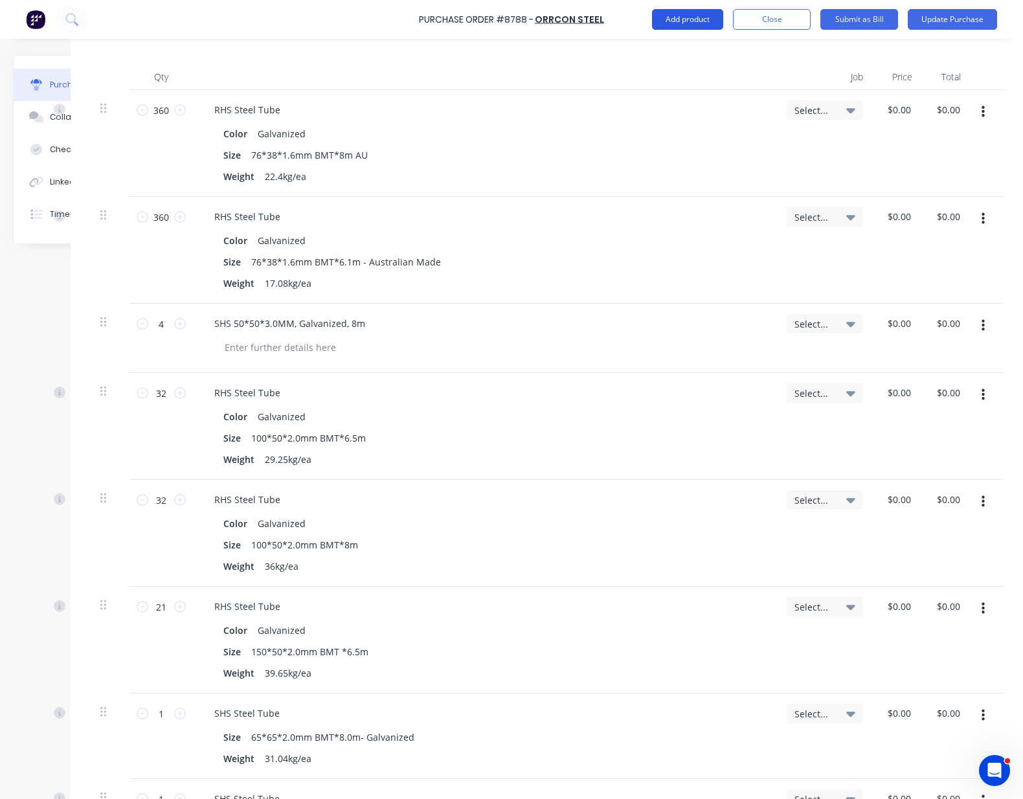
click at [674, 18] on button "Add product" at bounding box center [687, 19] width 71 height 21
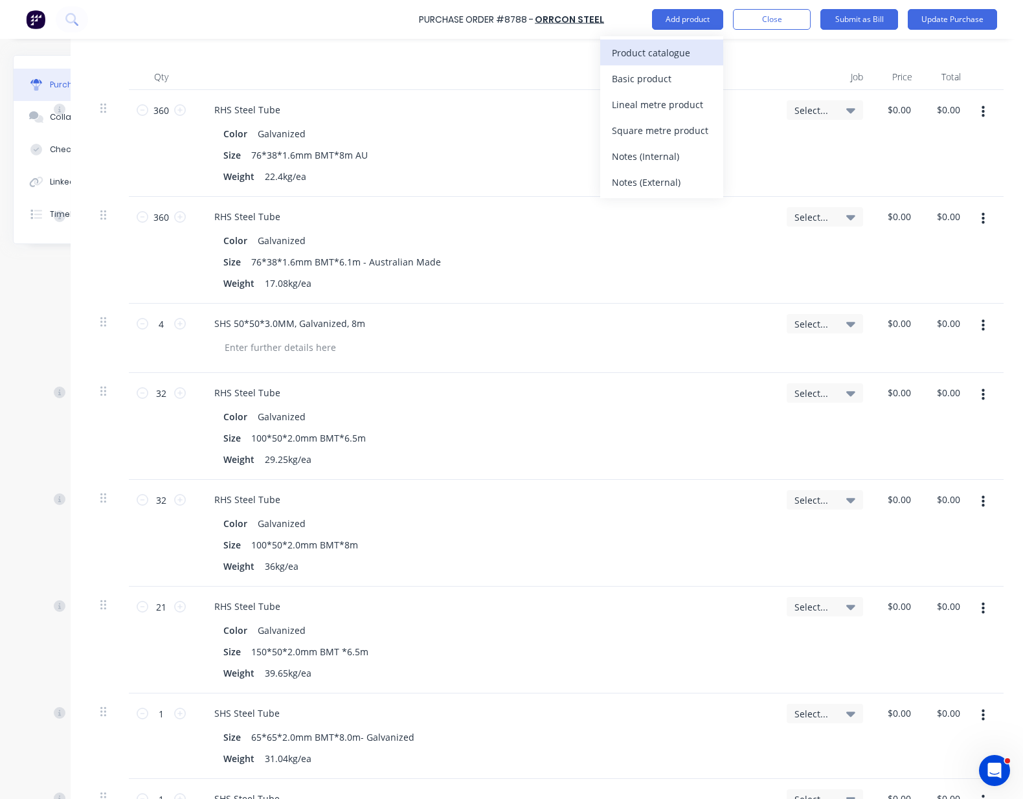
click at [671, 54] on div "Product catalogue" at bounding box center [662, 52] width 100 height 19
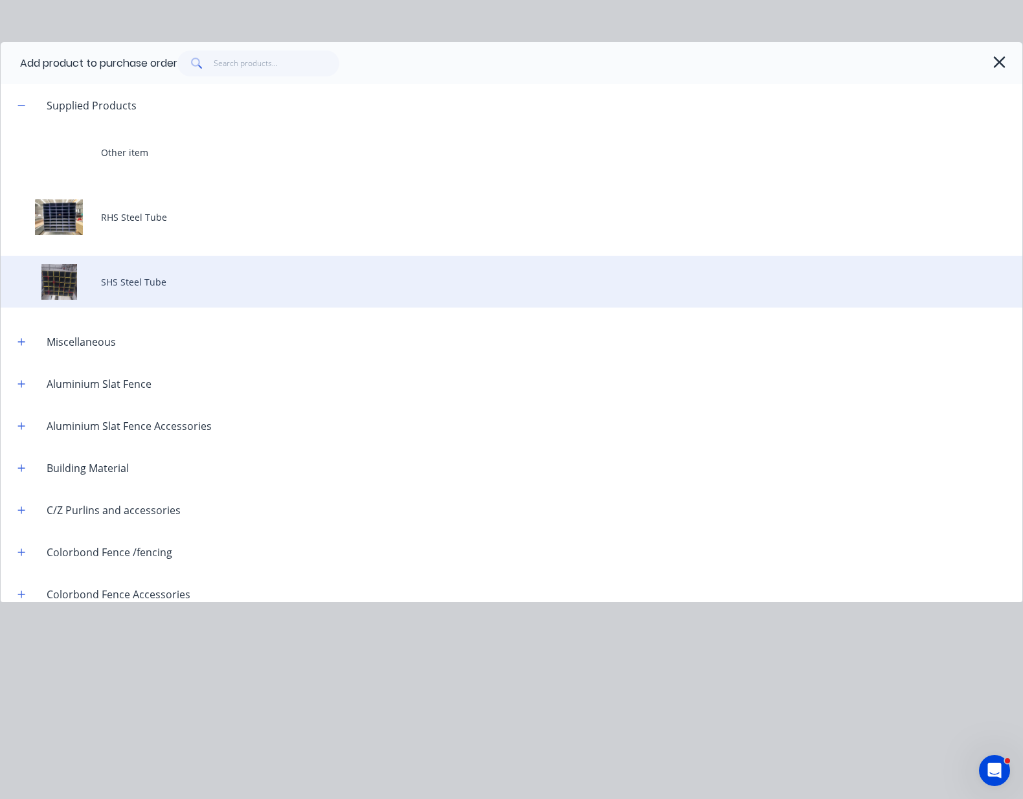
click at [158, 291] on div "SHS Steel Tube" at bounding box center [512, 282] width 1022 height 52
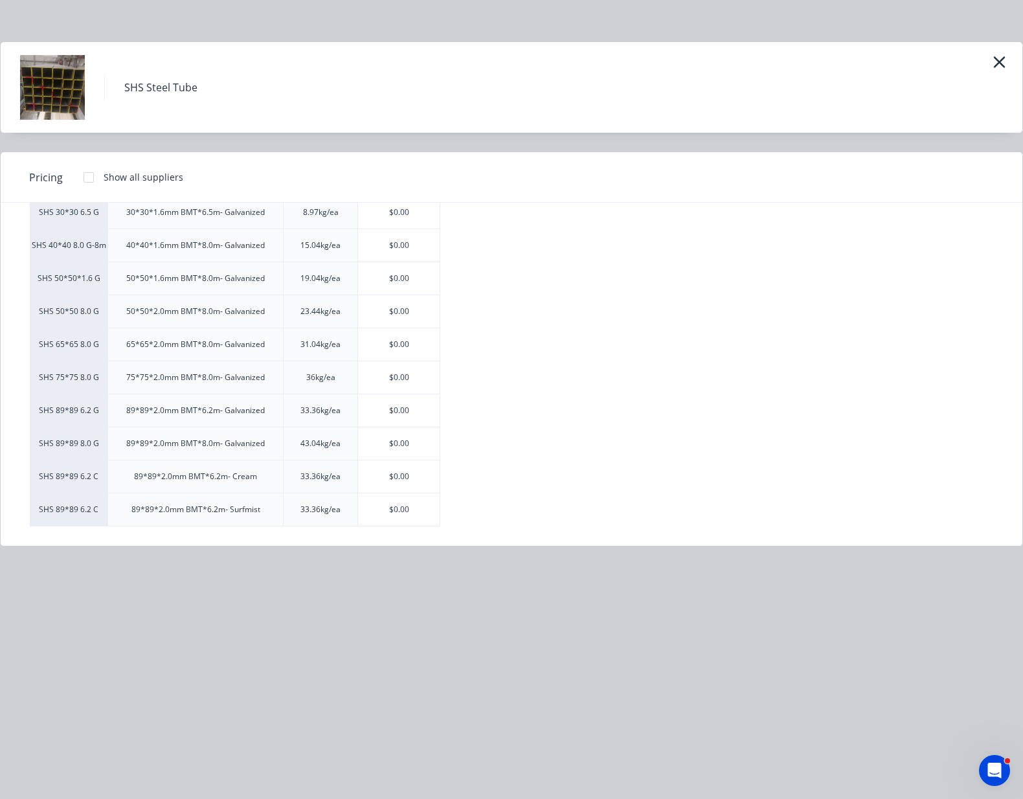
scroll to position [155, 0]
click at [992, 58] on button "button" at bounding box center [999, 62] width 21 height 21
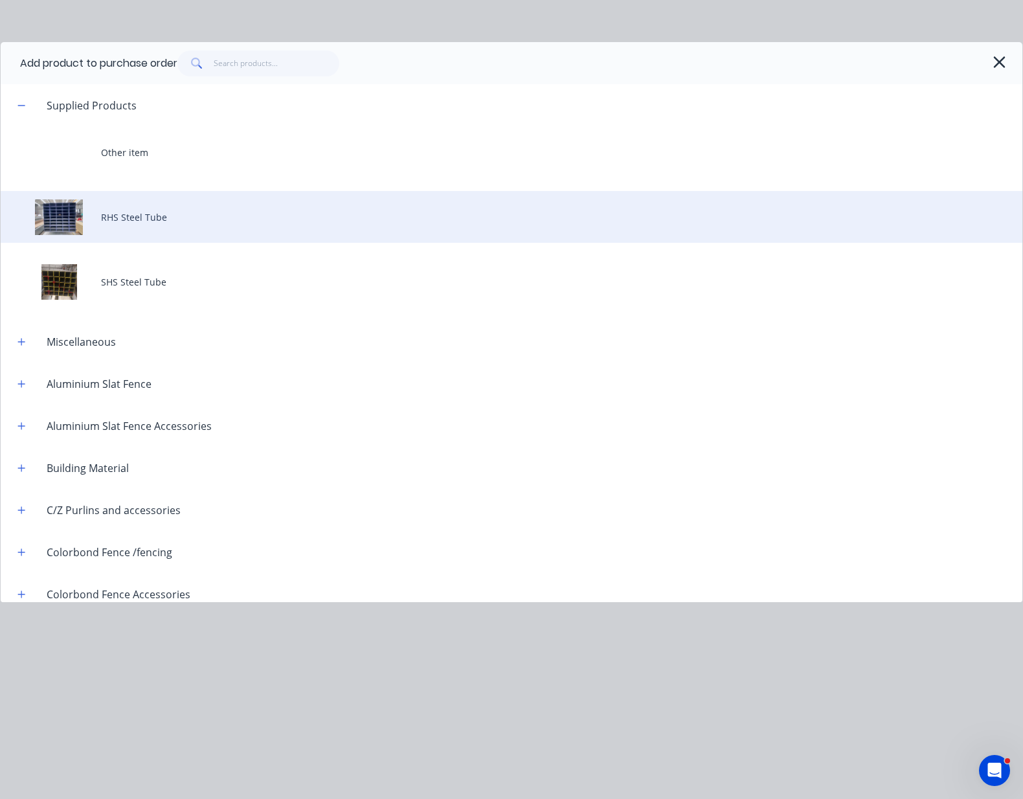
click at [192, 223] on div "RHS Steel Tube" at bounding box center [512, 217] width 1022 height 52
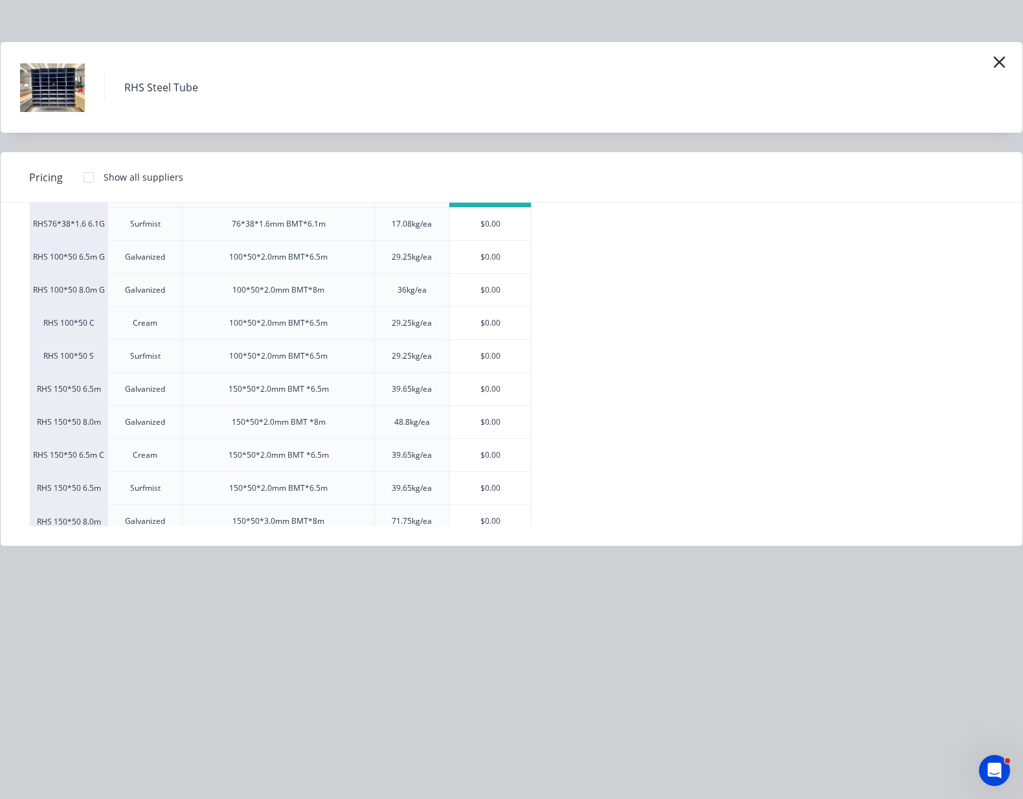
scroll to position [221, 0]
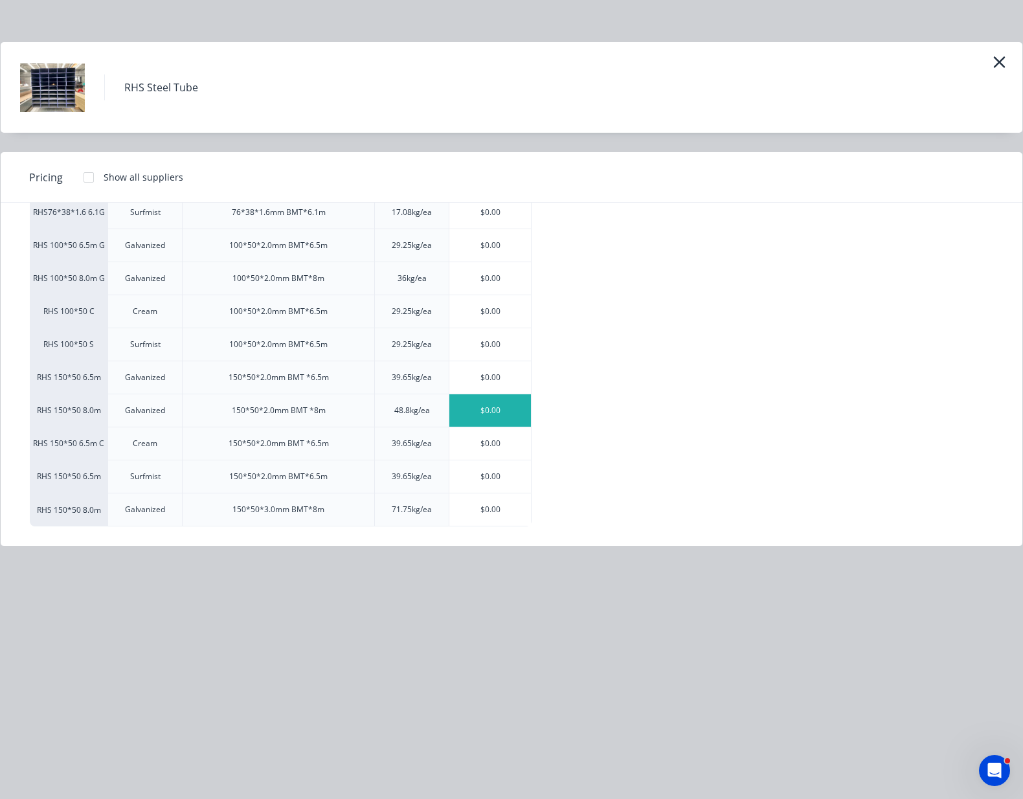
click at [483, 410] on div "$0.00" at bounding box center [491, 410] width 82 height 32
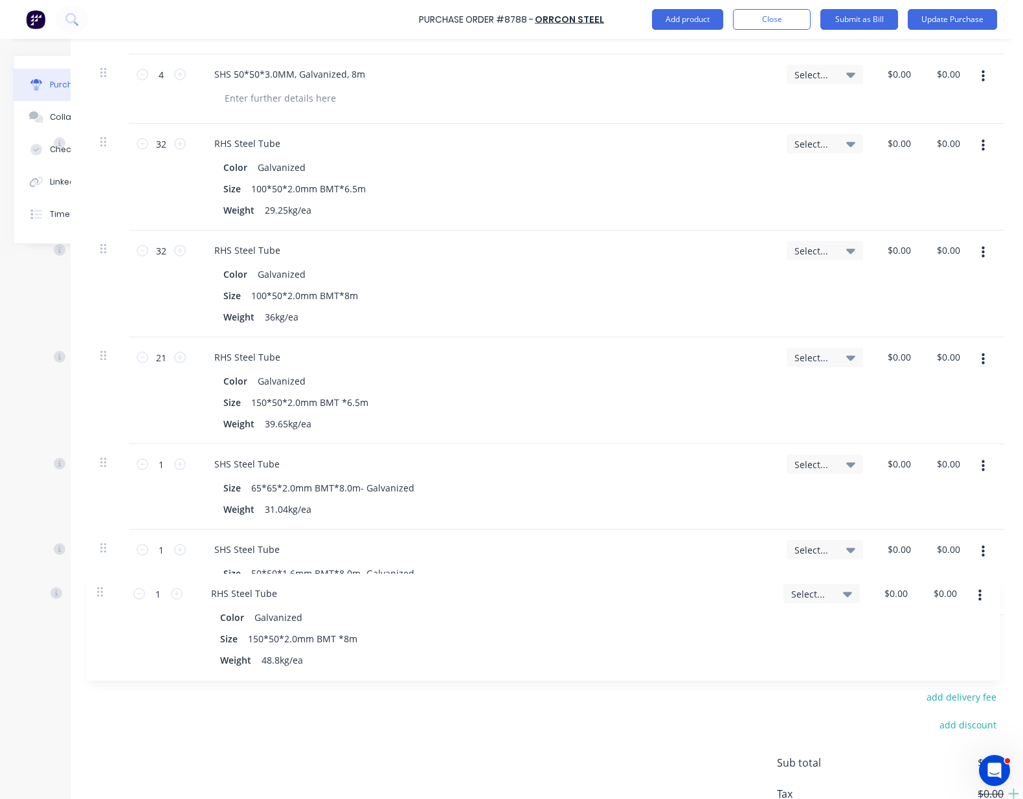
scroll to position [578, 97]
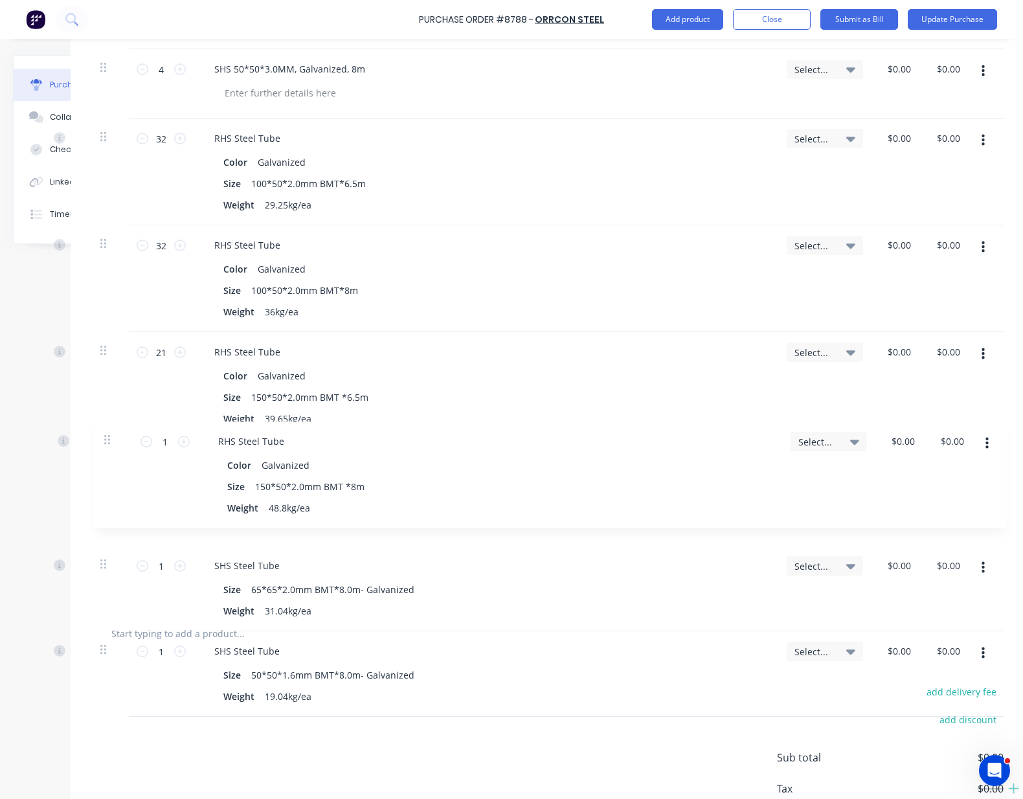
drag, startPoint x: 91, startPoint y: 636, endPoint x: 107, endPoint y: 432, distance: 204.7
click at [107, 432] on div "360 360 RHS Steel Tube Color Galvanized Size 76*38*1.6mm BMT*8m AU Weight 22.4k…" at bounding box center [547, 222] width 914 height 775
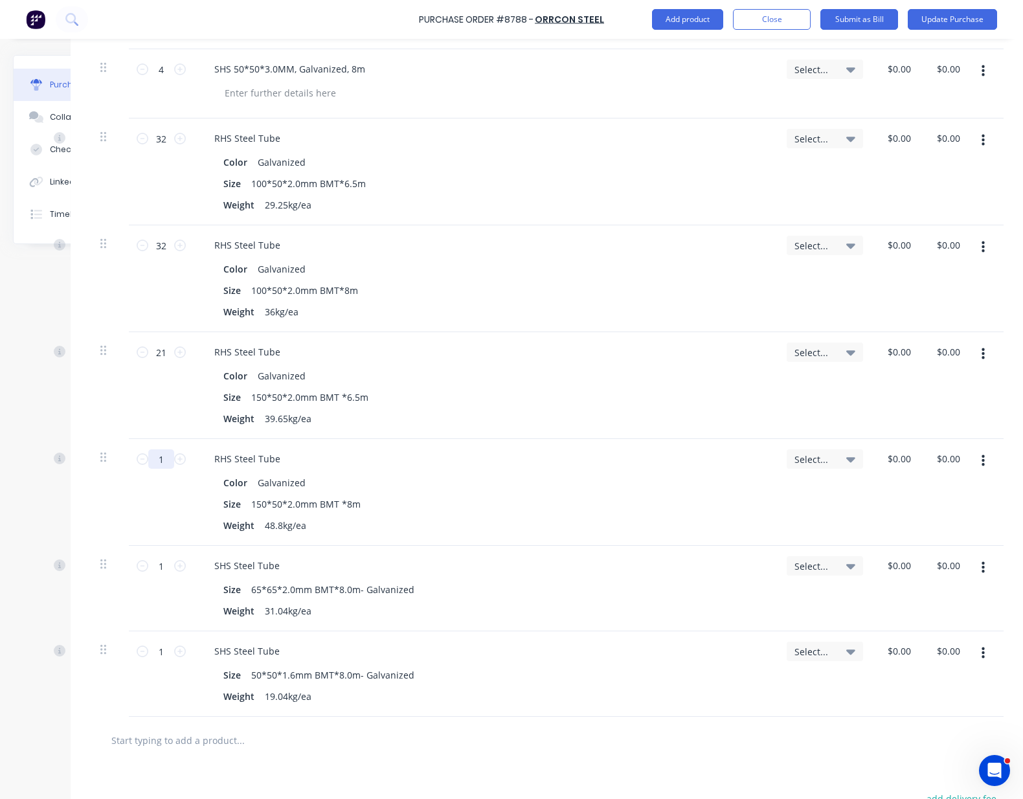
click at [154, 459] on input "1" at bounding box center [161, 459] width 26 height 19
type input "21"
click at [153, 567] on input "1" at bounding box center [161, 565] width 26 height 19
click at [157, 573] on input "10" at bounding box center [161, 565] width 26 height 19
click at [157, 572] on input "10" at bounding box center [161, 565] width 26 height 19
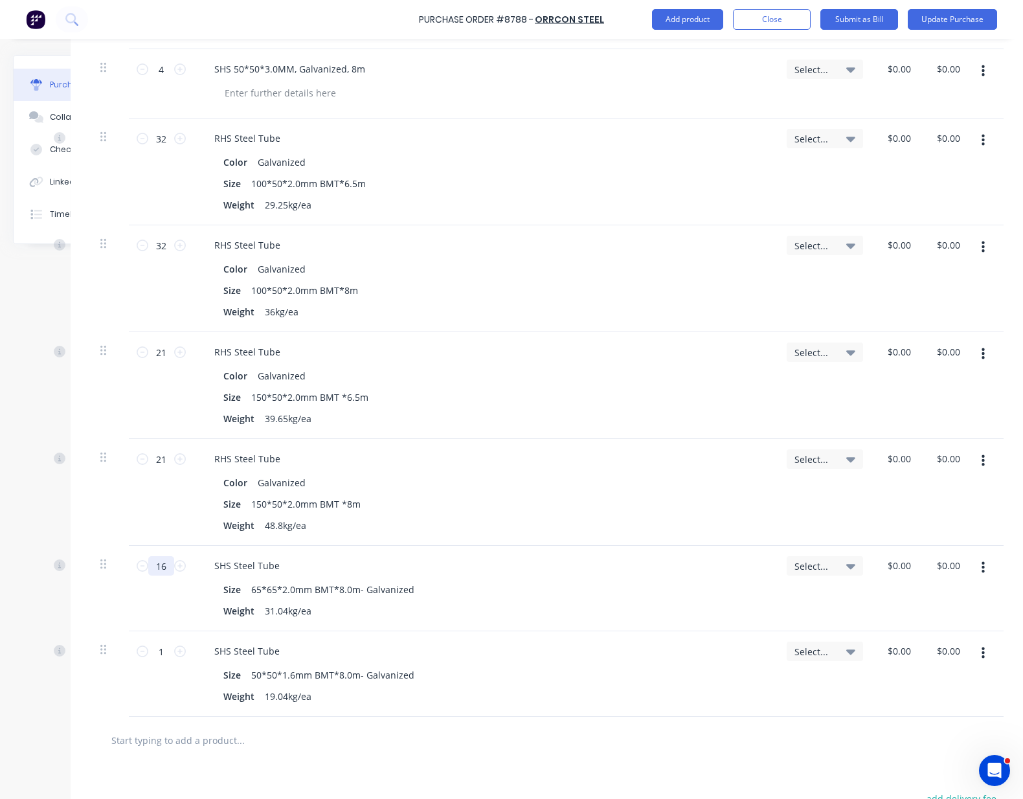
type input "16"
click at [172, 587] on div "16 16" at bounding box center [161, 589] width 65 height 86
click at [154, 639] on input "1" at bounding box center [161, 651] width 26 height 19
type input "64"
click at [564, 639] on div at bounding box center [546, 740] width 893 height 26
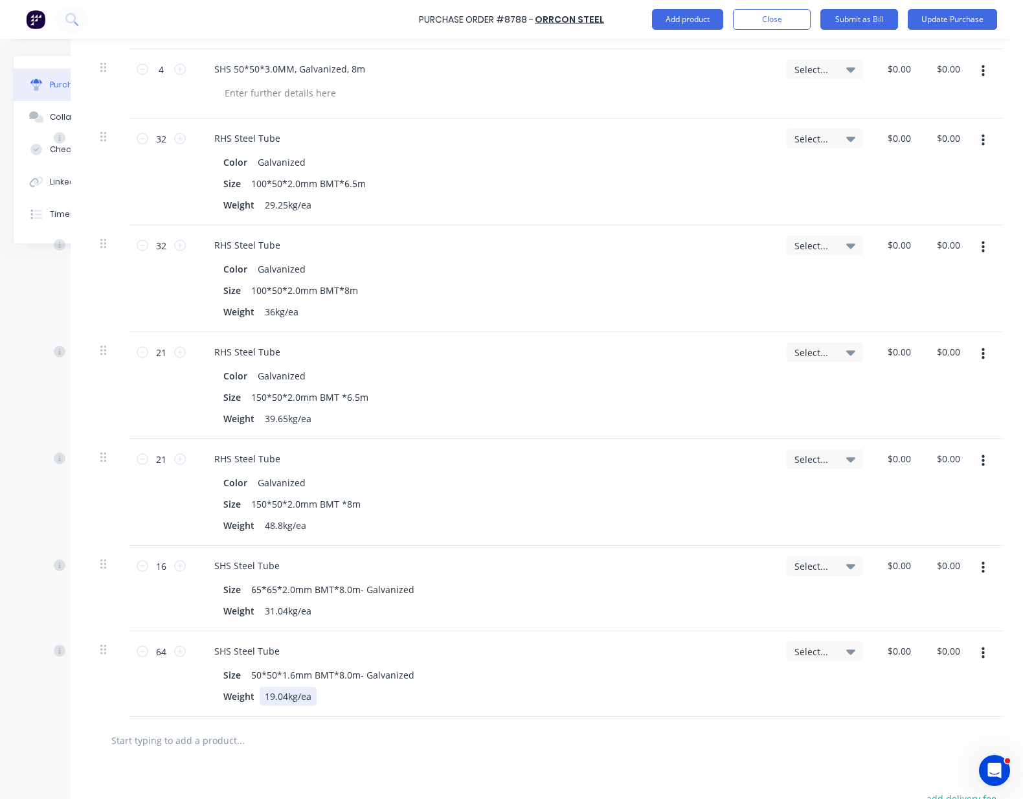
click at [554, 639] on div "Weight 19.04kg/ea" at bounding box center [482, 696] width 529 height 19
click at [157, 639] on div "64 64" at bounding box center [161, 675] width 65 height 86
click at [424, 639] on div at bounding box center [294, 740] width 389 height 26
click at [966, 21] on button "Update Purchase" at bounding box center [952, 19] width 89 height 21
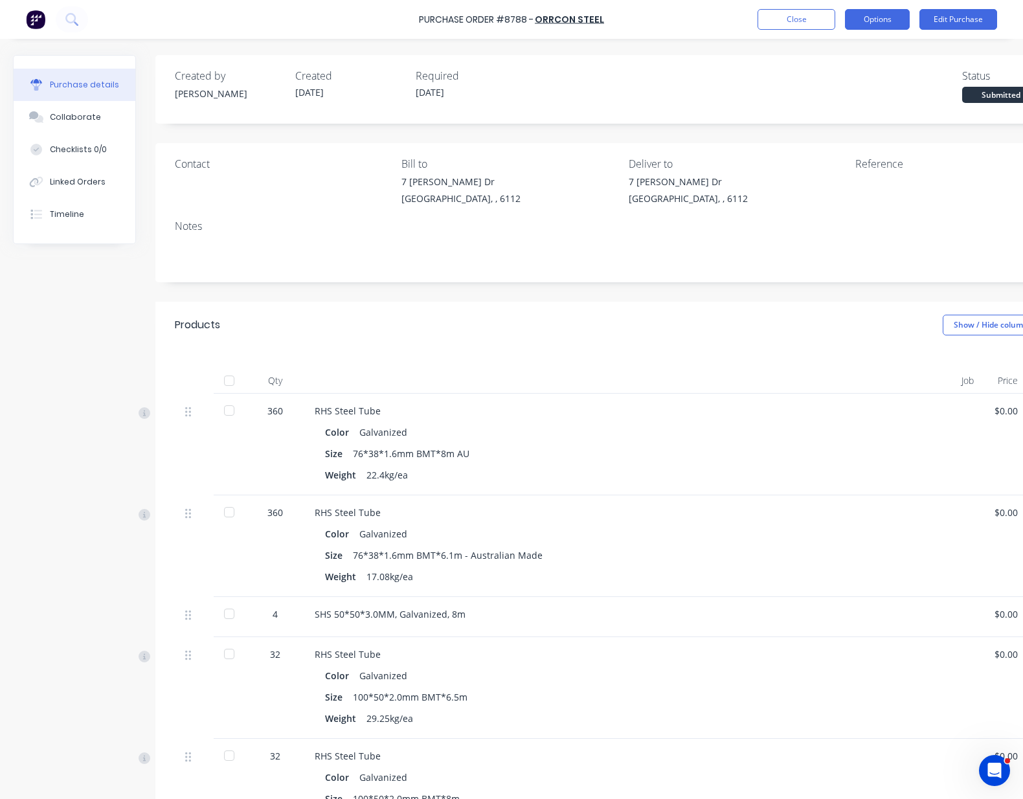
click at [875, 20] on button "Options" at bounding box center [877, 19] width 65 height 21
click at [851, 52] on div "Print / Email" at bounding box center [849, 52] width 100 height 19
click at [840, 103] on div "Without pricing" at bounding box center [849, 104] width 100 height 19
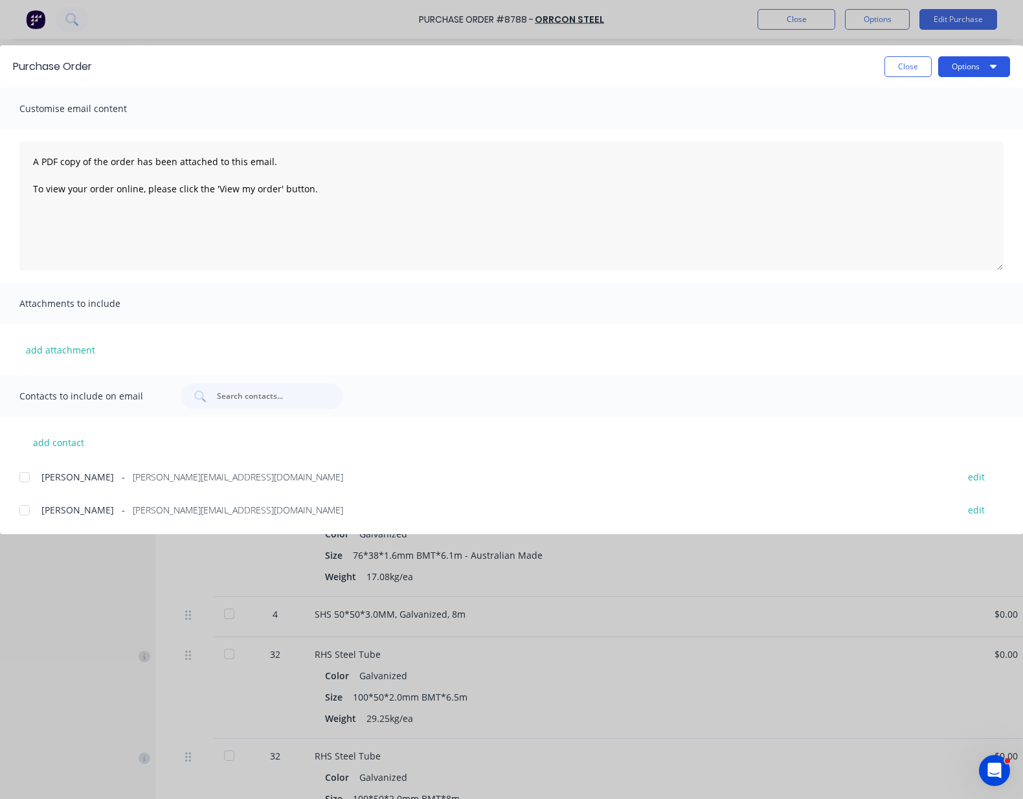
click at [996, 68] on icon "button" at bounding box center [993, 66] width 6 height 10
click at [954, 120] on div "Print" at bounding box center [949, 125] width 100 height 19
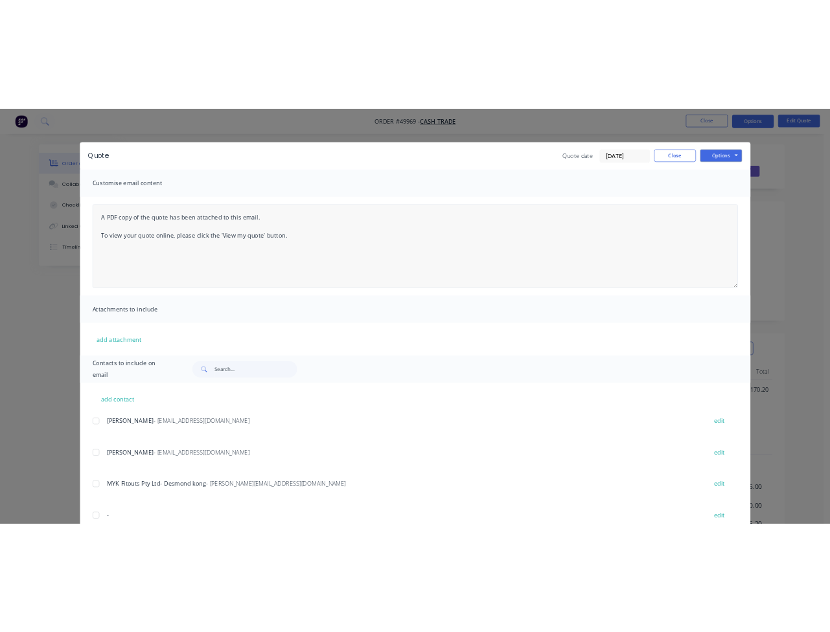
scroll to position [123, 0]
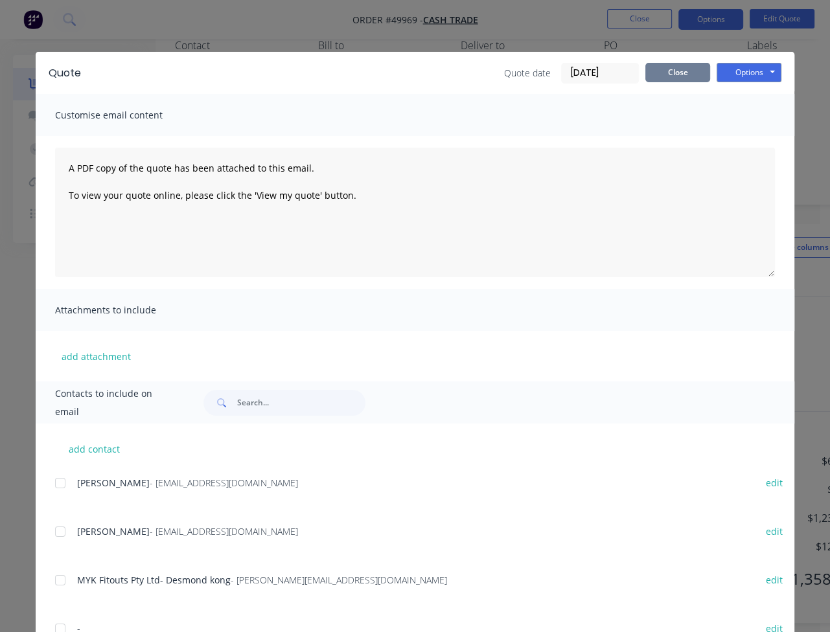
click at [689, 74] on button "Close" at bounding box center [677, 72] width 65 height 19
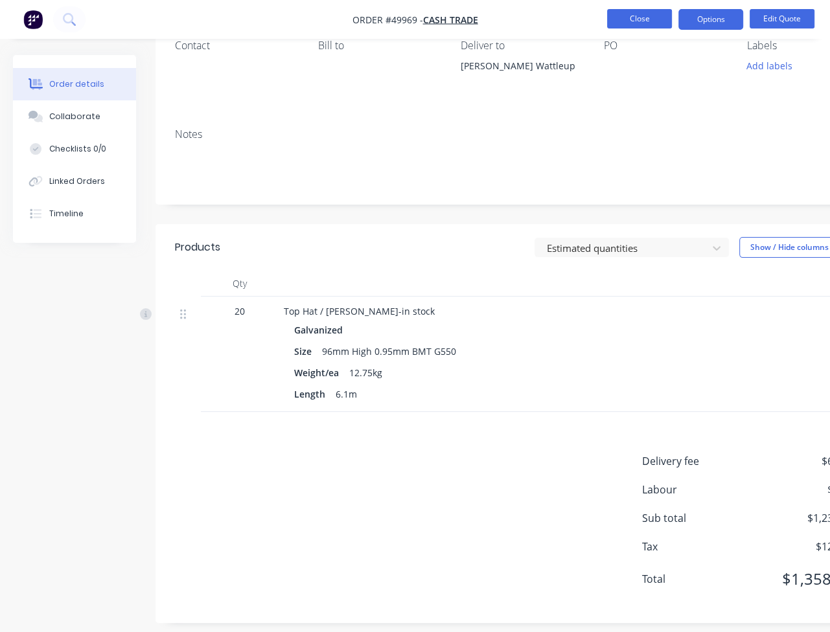
click at [655, 17] on button "Close" at bounding box center [639, 18] width 65 height 19
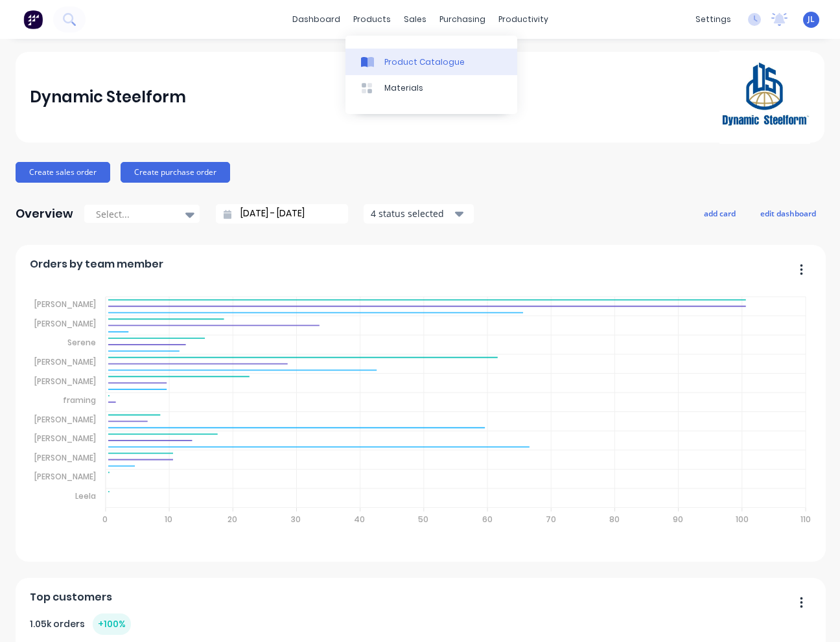
drag, startPoint x: 0, startPoint y: 0, endPoint x: 418, endPoint y: 65, distance: 422.9
click at [424, 64] on div "Product Catalogue" at bounding box center [424, 62] width 80 height 12
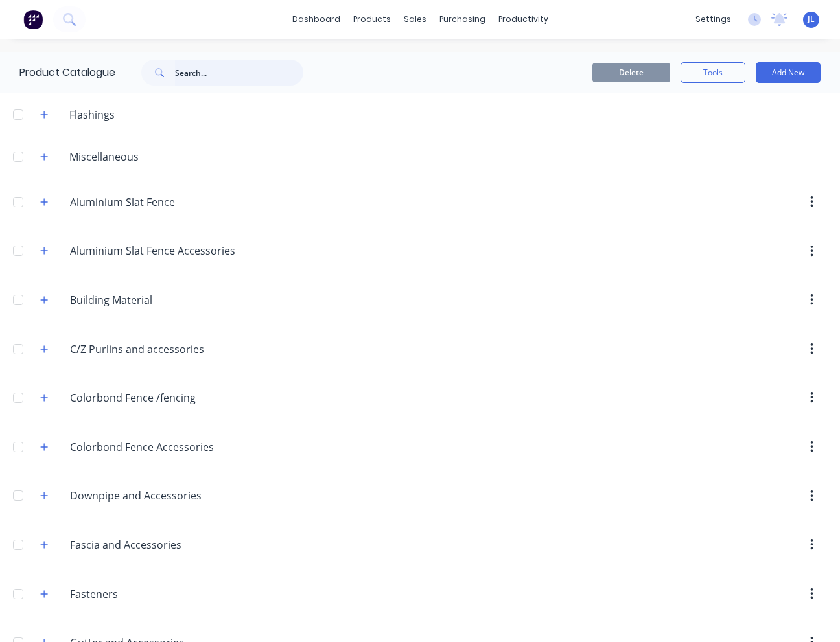
drag, startPoint x: 207, startPoint y: 80, endPoint x: 218, endPoint y: 69, distance: 15.1
click at [207, 80] on input "text" at bounding box center [239, 73] width 128 height 26
click at [218, 69] on input "text" at bounding box center [239, 73] width 128 height 26
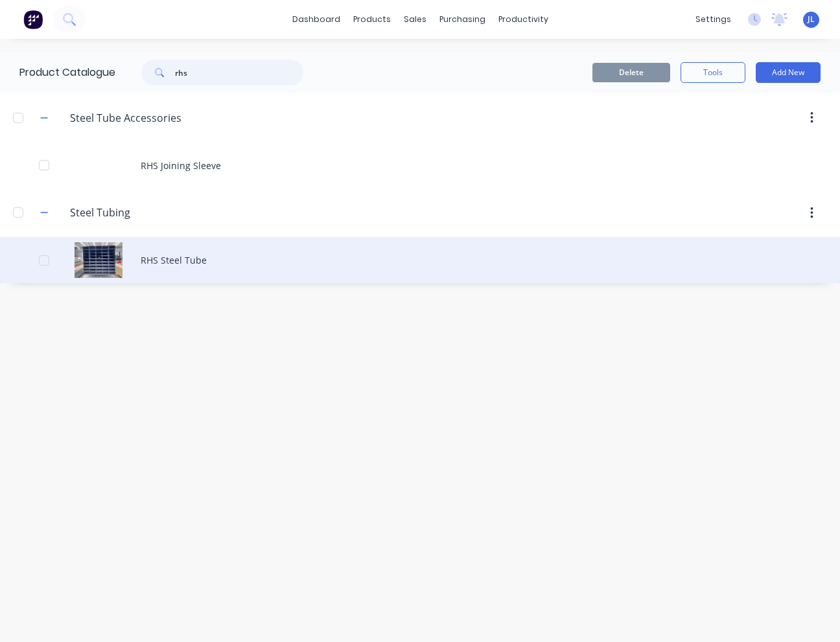
type input "rhs"
click at [209, 258] on div "RHS Steel Tube" at bounding box center [420, 260] width 840 height 46
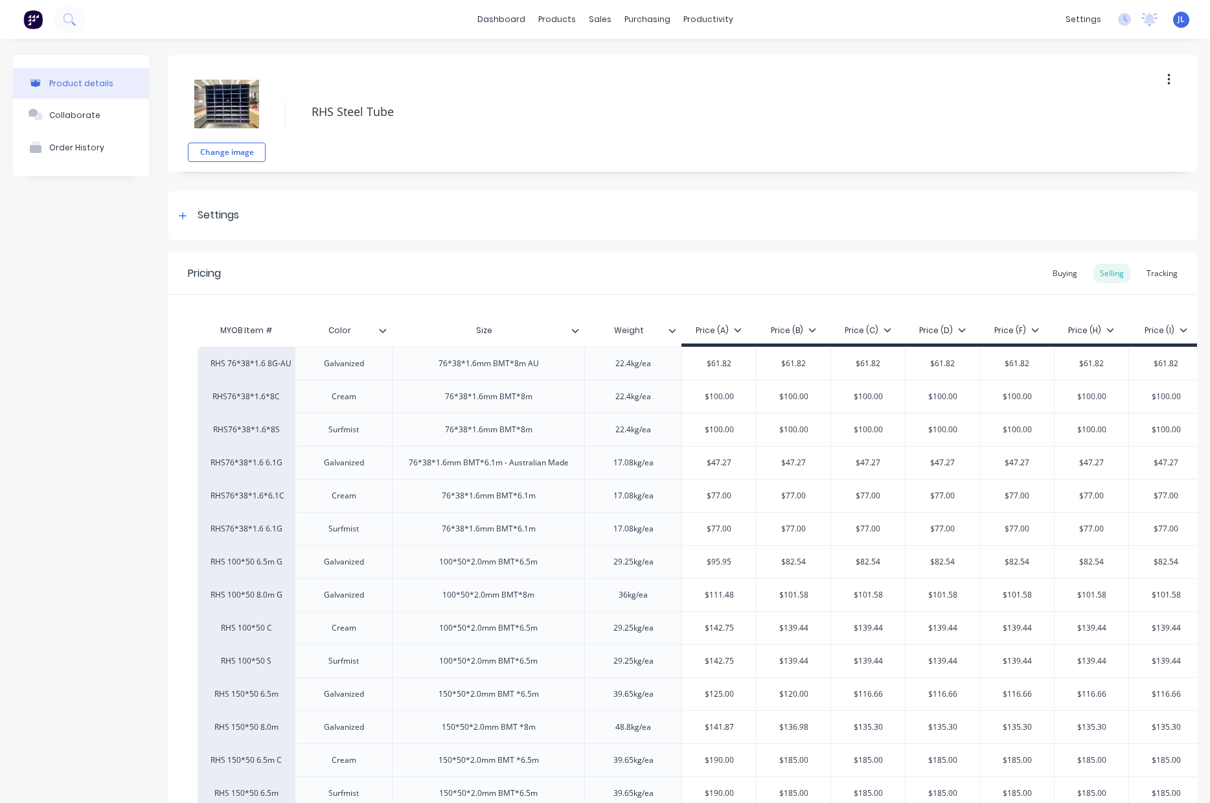
type textarea "x"
click at [839, 276] on div "Tracking" at bounding box center [1163, 273] width 44 height 19
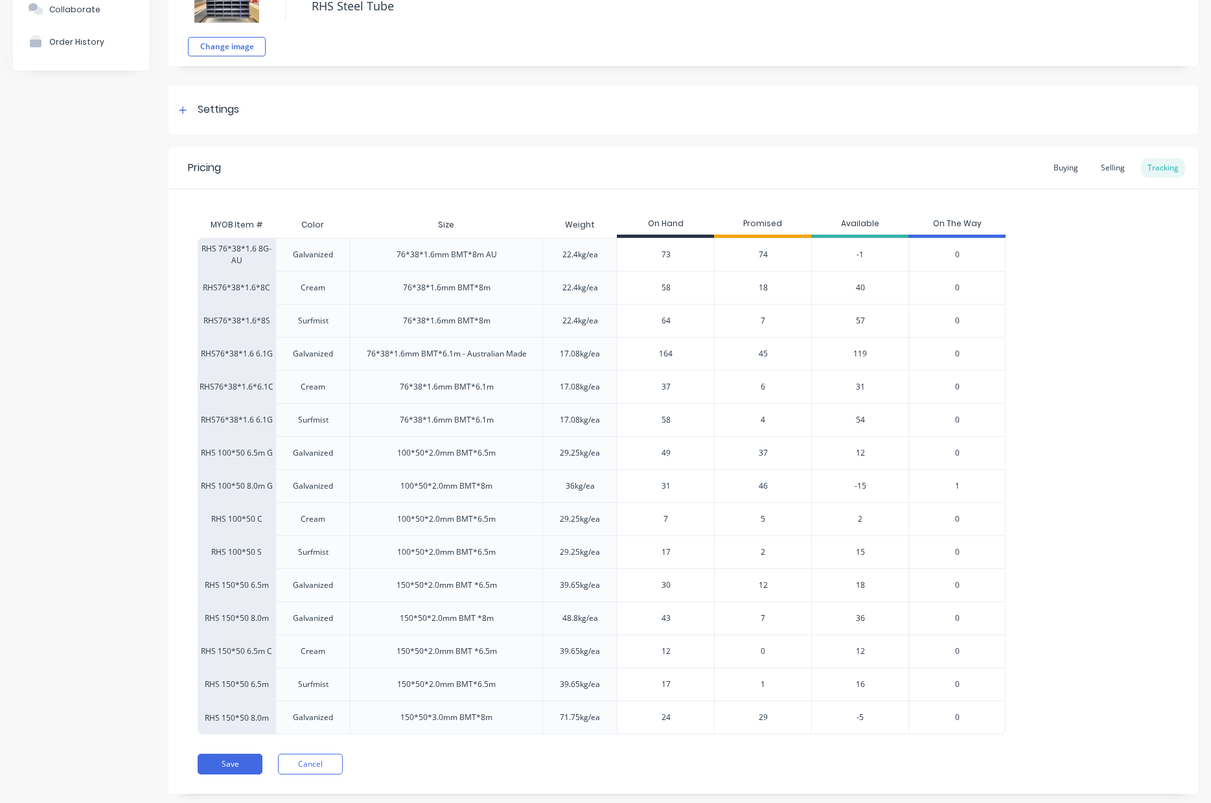
scroll to position [132, 0]
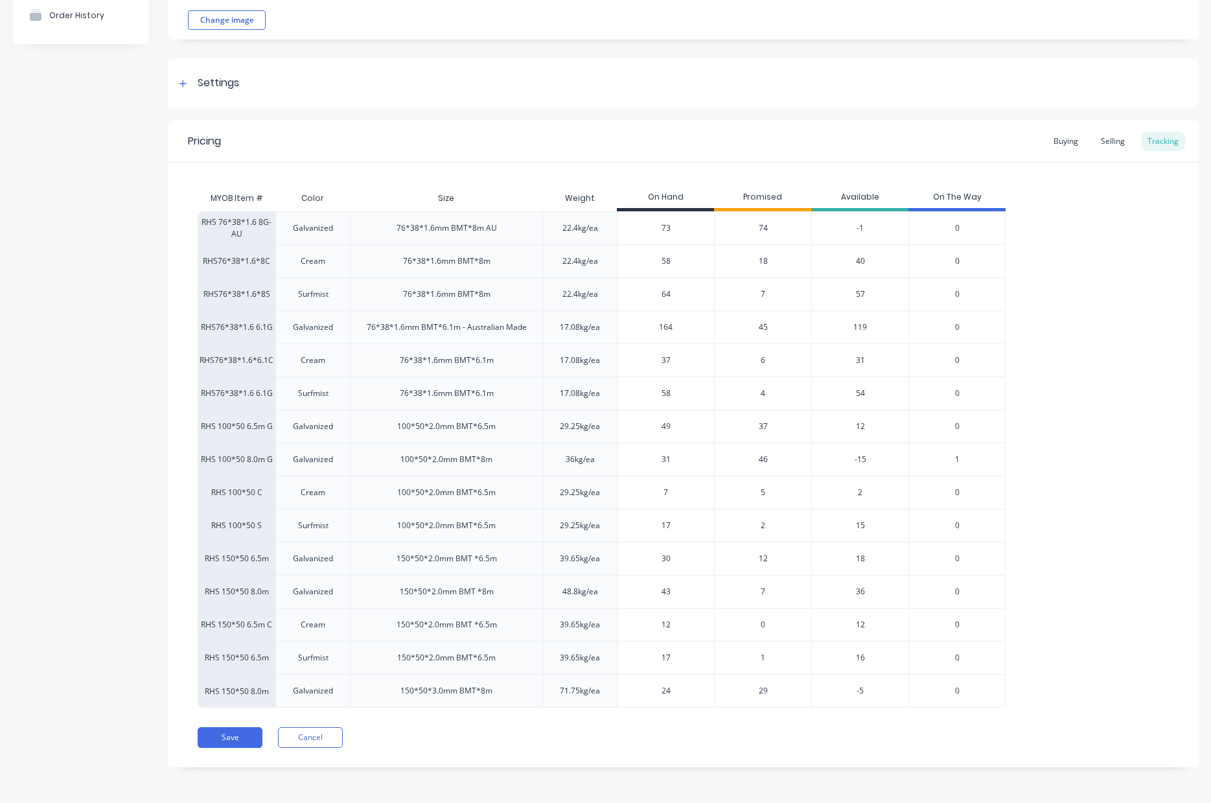
click at [764, 641] on span "29" at bounding box center [763, 691] width 9 height 12
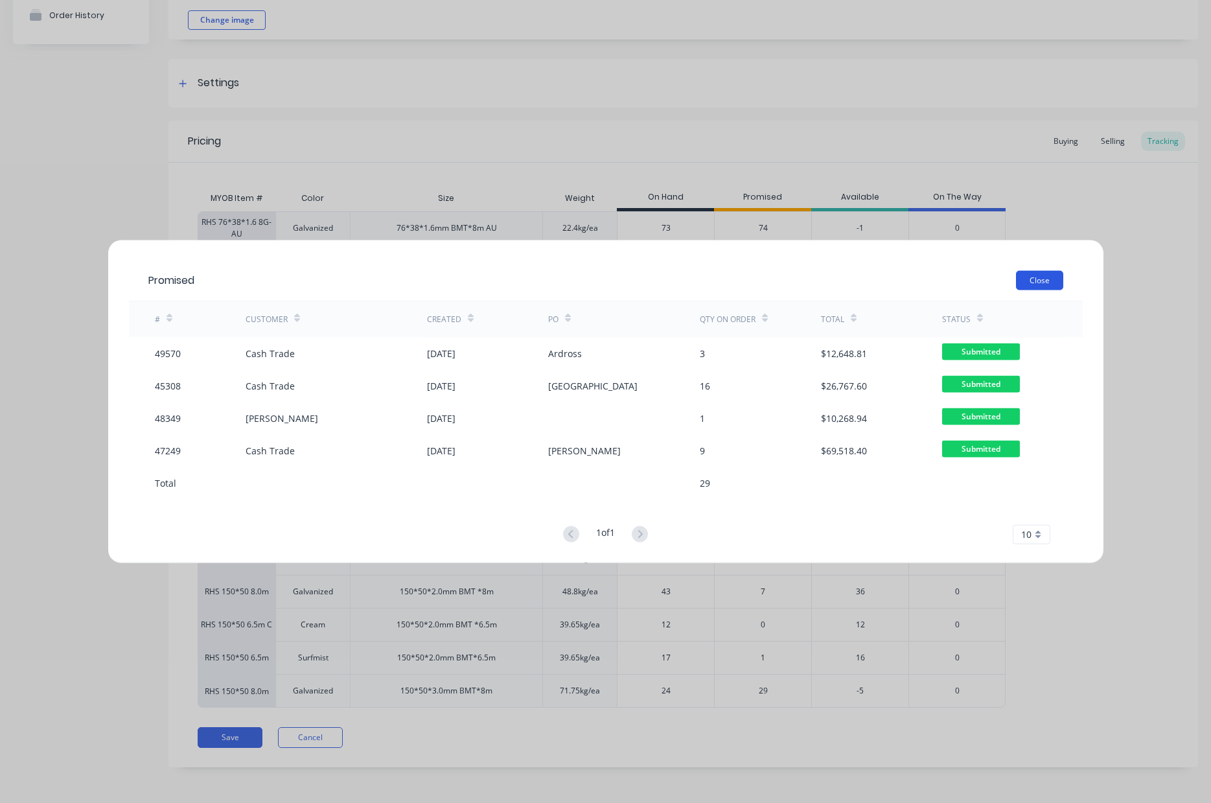
click at [839, 279] on button "Close" at bounding box center [1039, 279] width 47 height 19
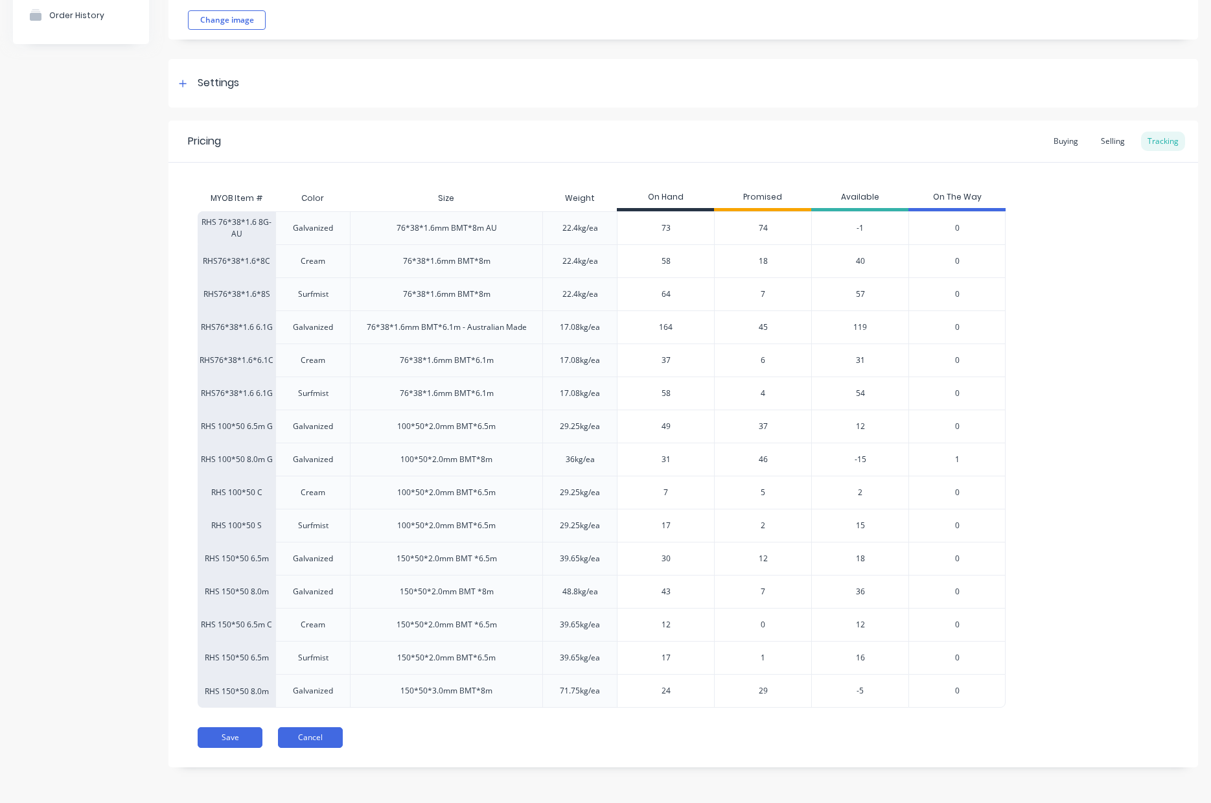
click at [332, 641] on button "Cancel" at bounding box center [310, 737] width 65 height 21
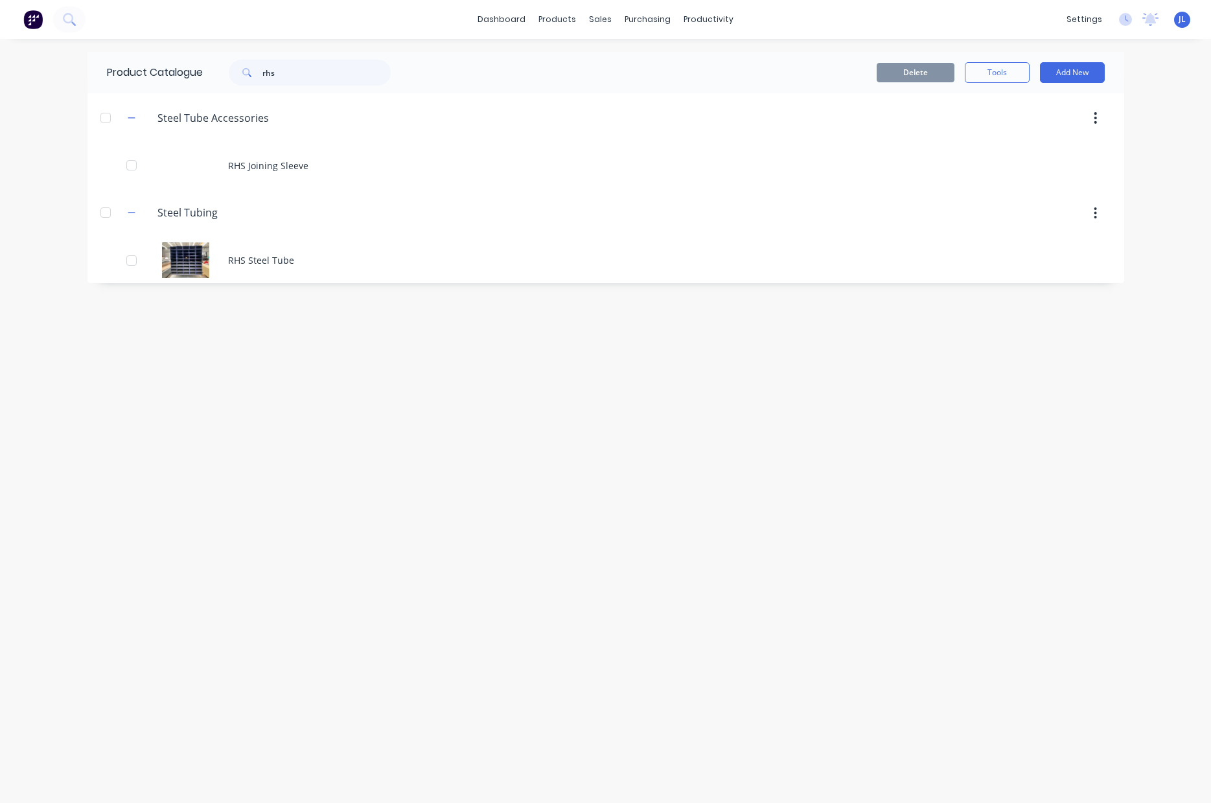
click at [282, 58] on div "Product Catalogue rhs" at bounding box center [255, 72] width 336 height 41
click at [290, 71] on input "rhs" at bounding box center [326, 73] width 128 height 26
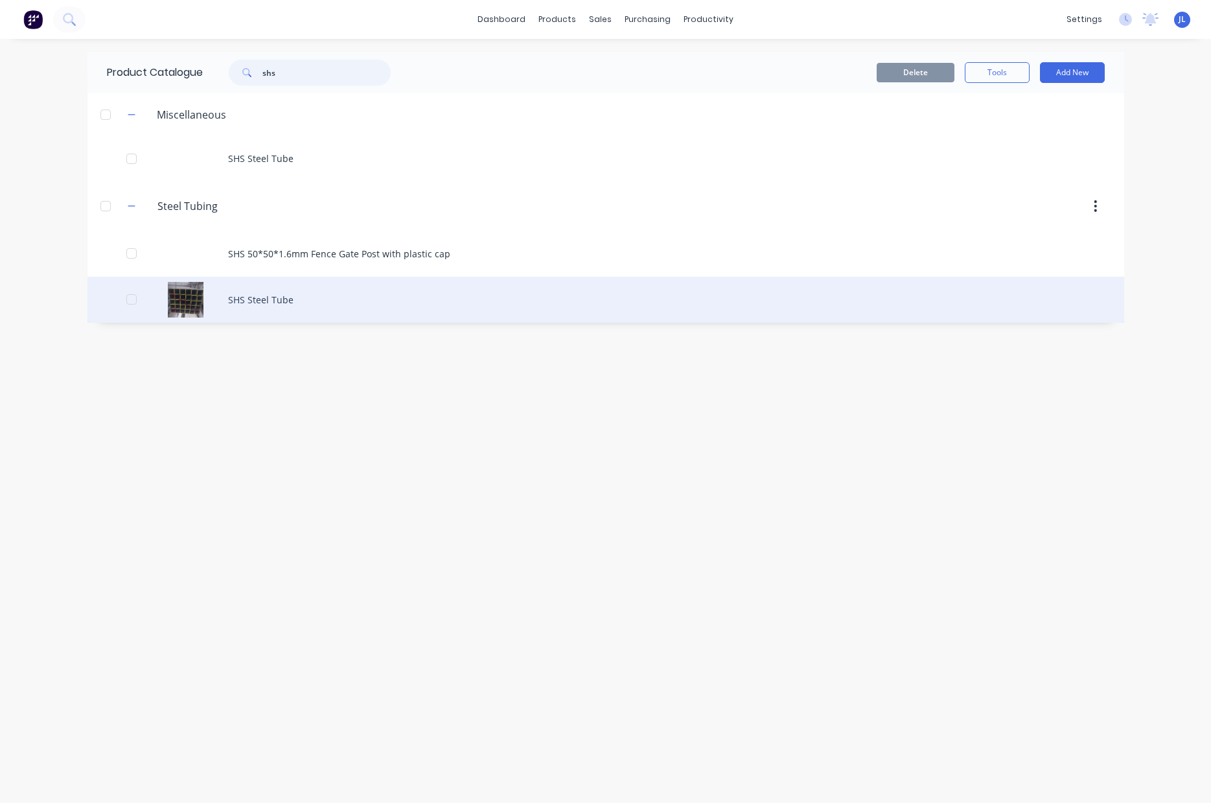
type input "shs"
click at [258, 314] on div "SHS Steel Tube" at bounding box center [605, 300] width 1036 height 46
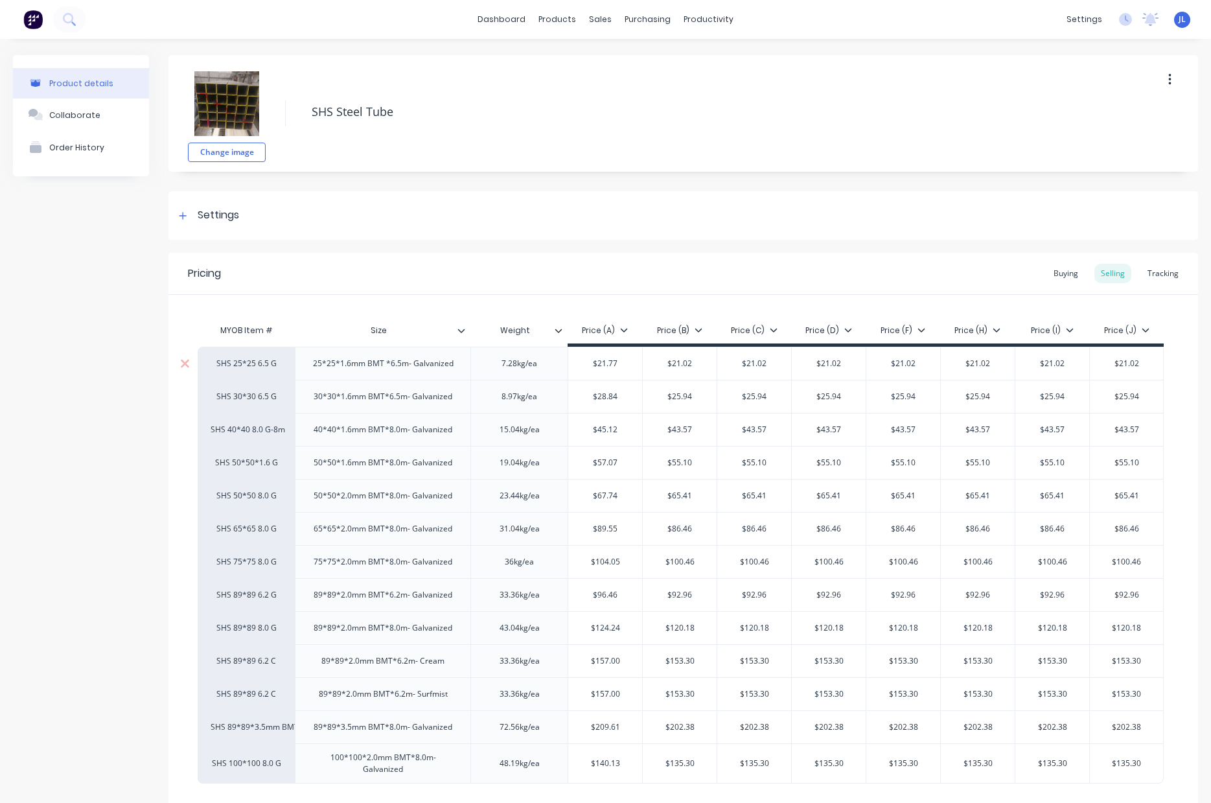
type textarea "x"
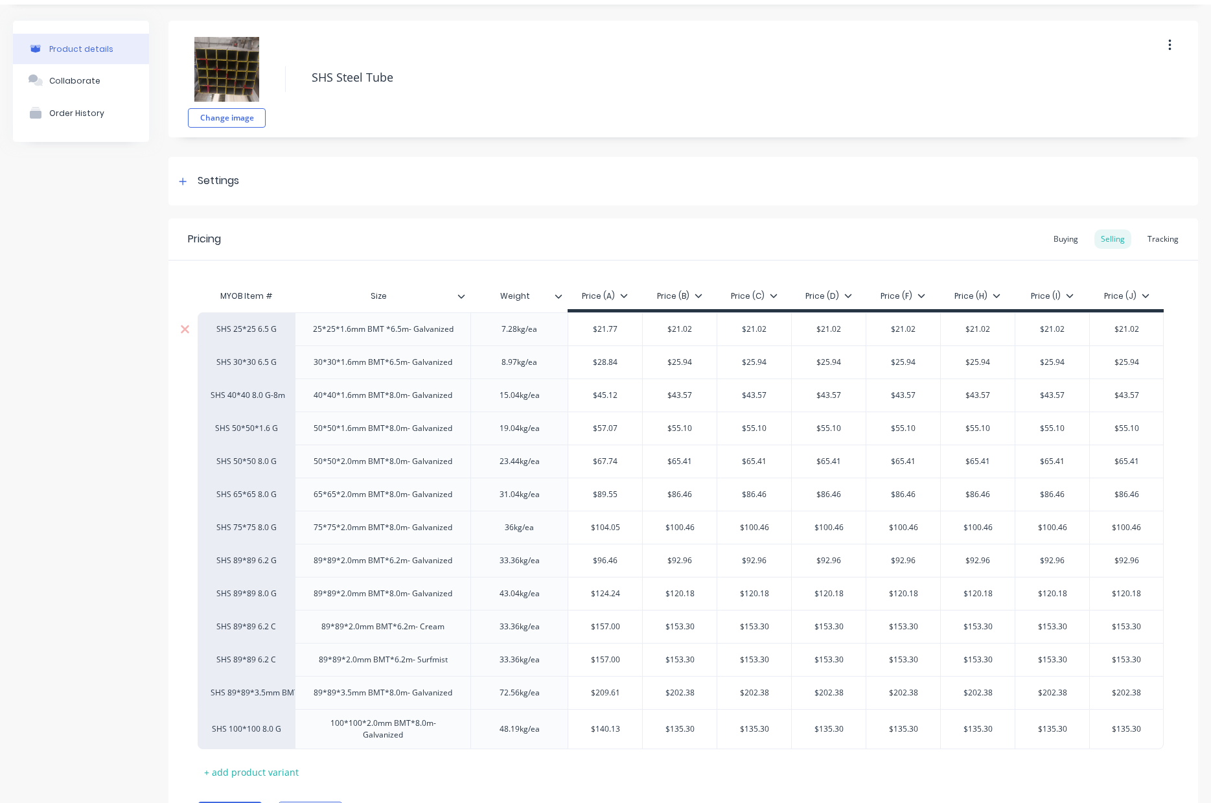
scroll to position [109, 0]
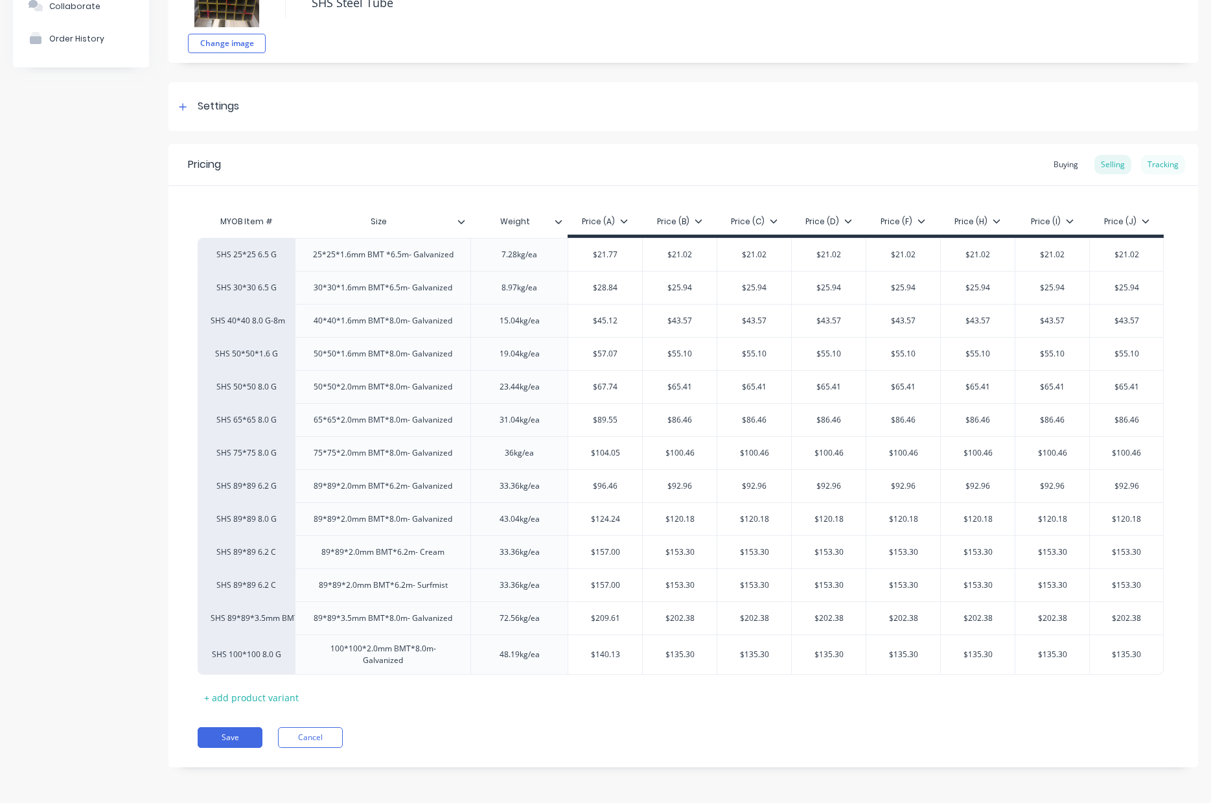
click at [839, 171] on div "Tracking" at bounding box center [1163, 164] width 44 height 19
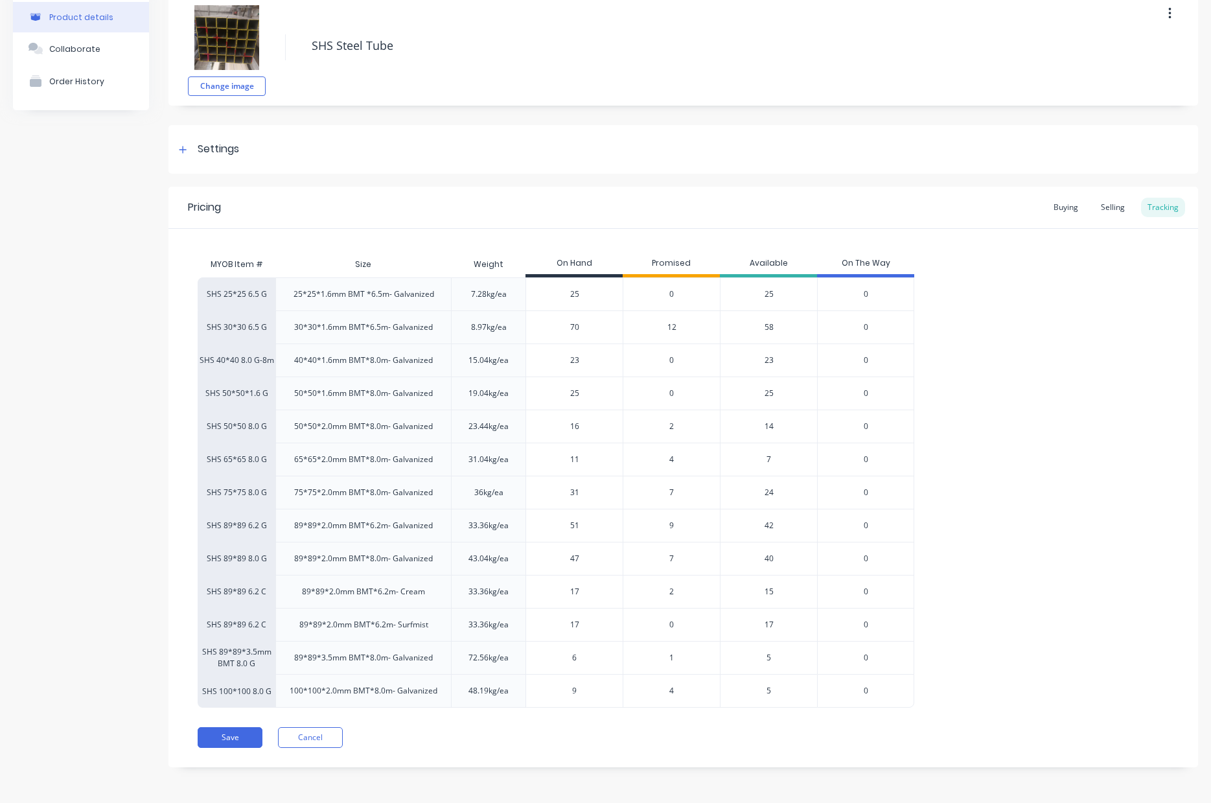
click at [671, 641] on span "1" at bounding box center [671, 658] width 5 height 12
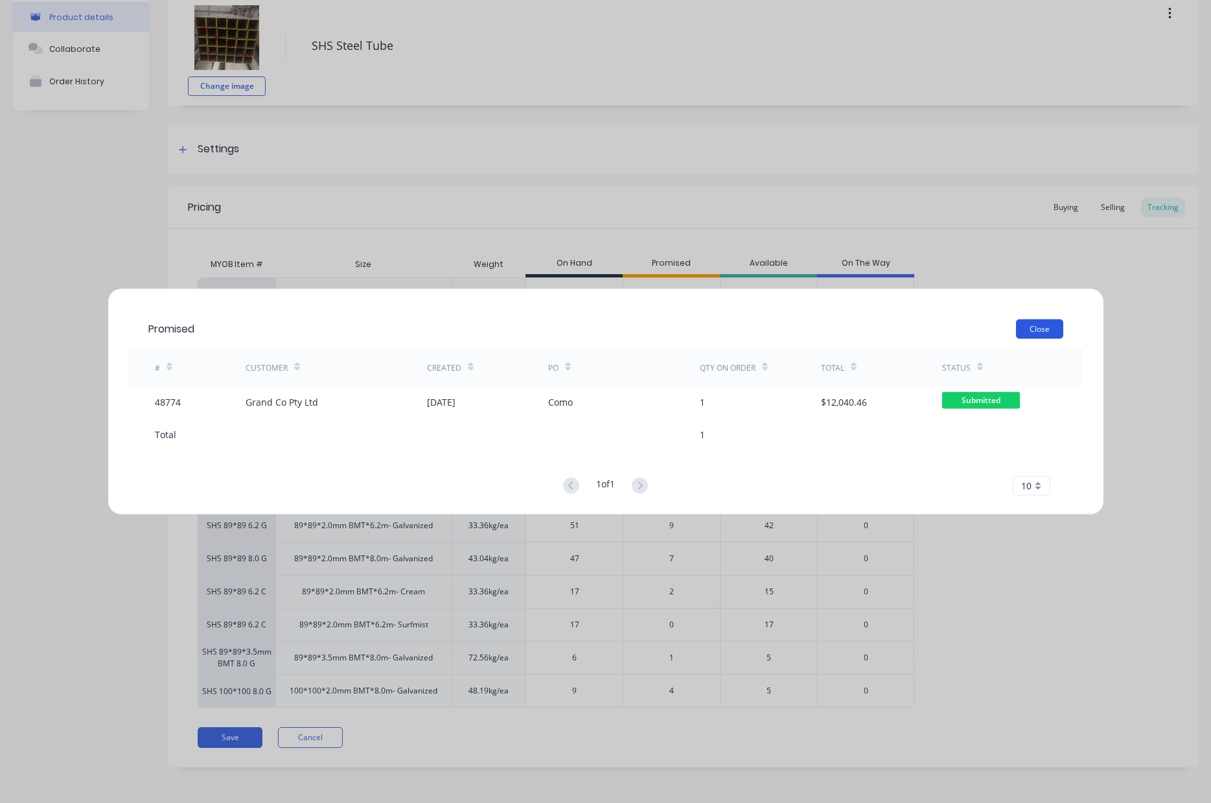
click at [839, 332] on button "Close" at bounding box center [1039, 328] width 47 height 19
